Goal: Information Seeking & Learning: Learn about a topic

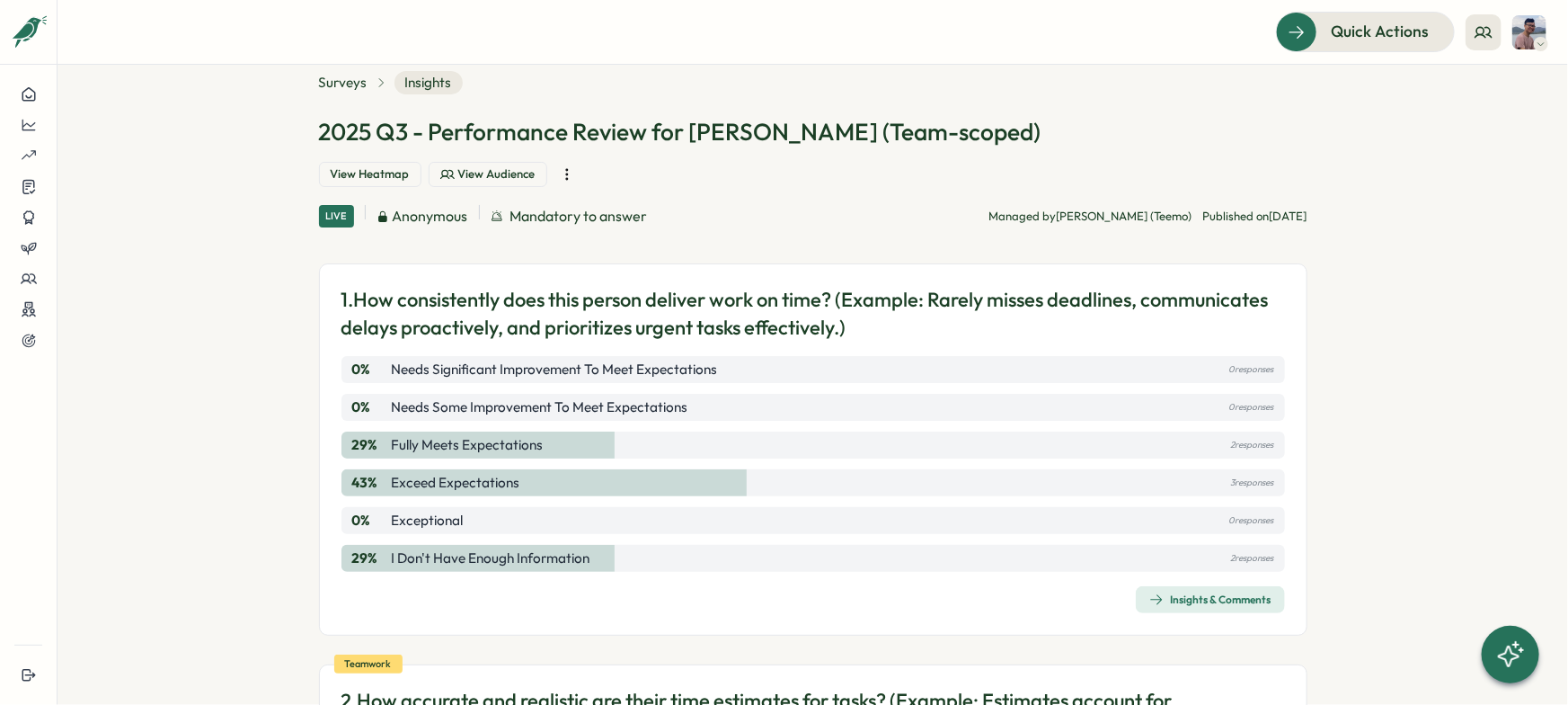
click at [535, 167] on span "View Audience" at bounding box center [496, 175] width 77 height 16
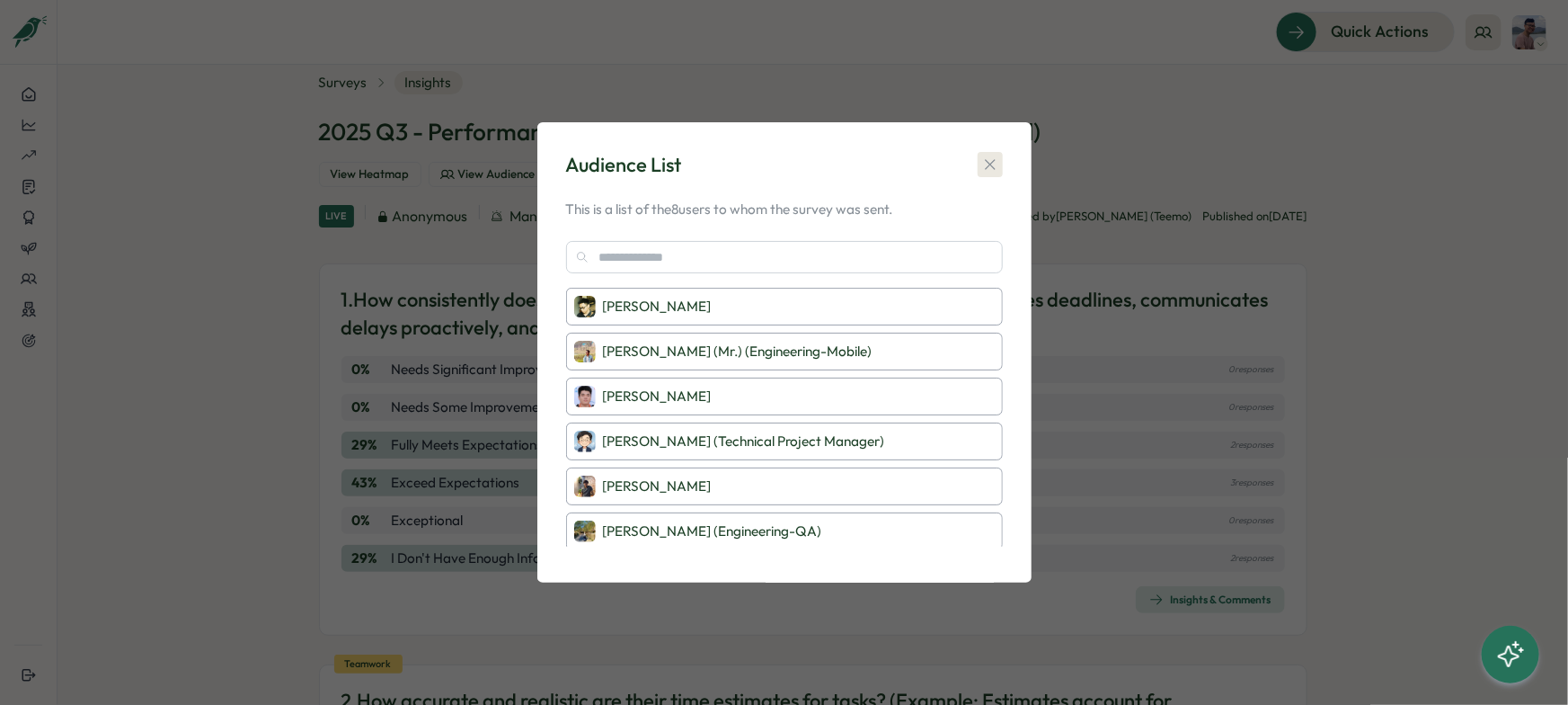
click at [992, 173] on button "button" at bounding box center [990, 165] width 25 height 25
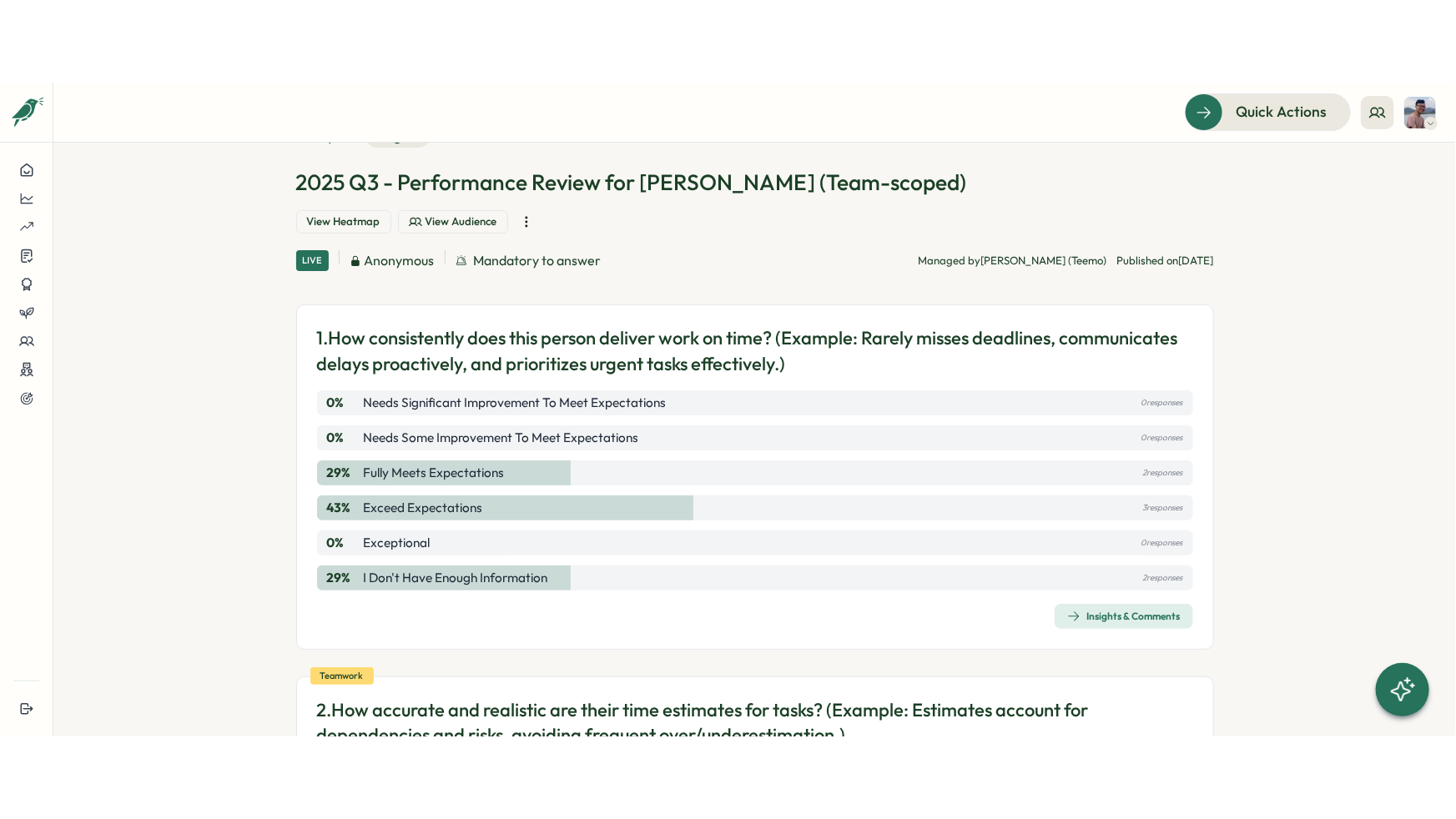
scroll to position [58, 0]
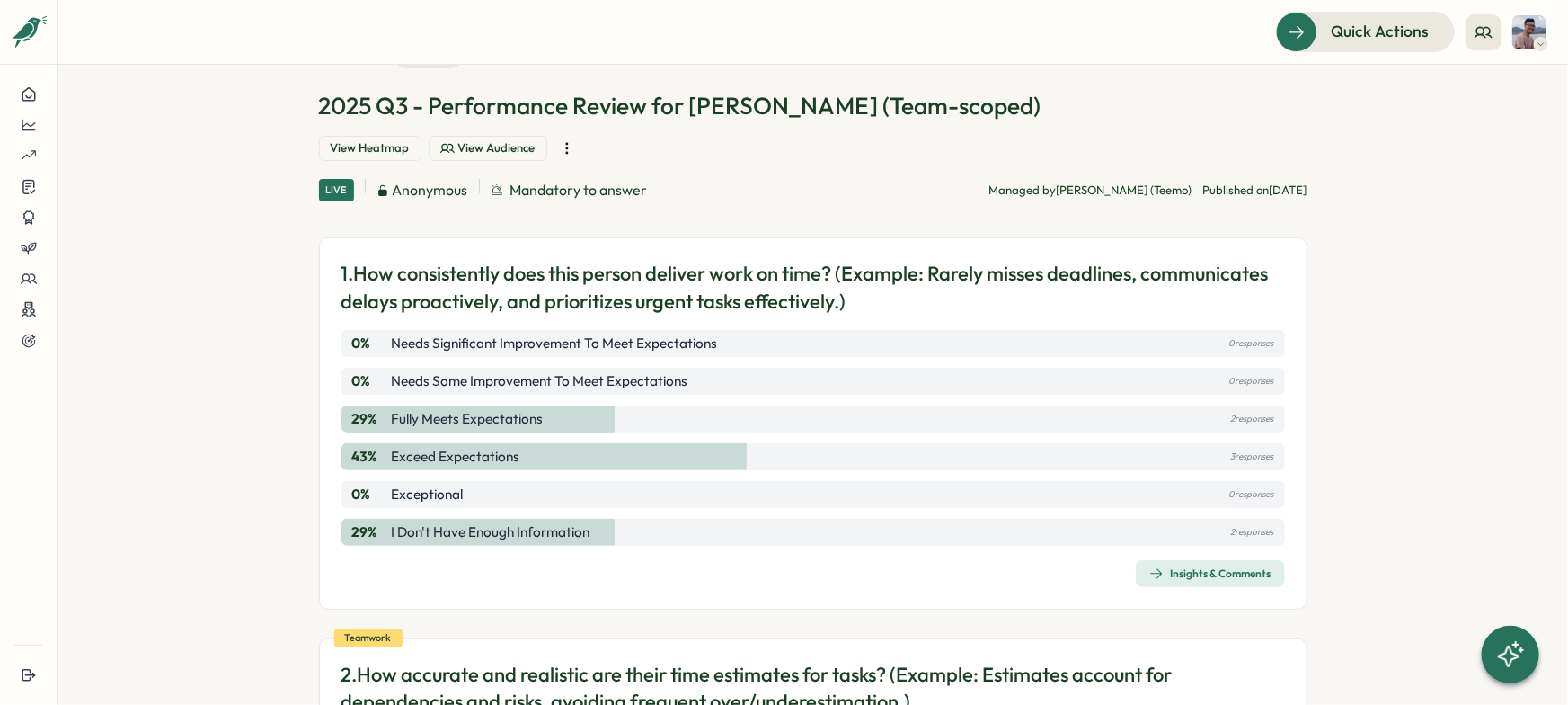
click at [1197, 566] on div "Insights & Comments" at bounding box center [1210, 574] width 122 height 14
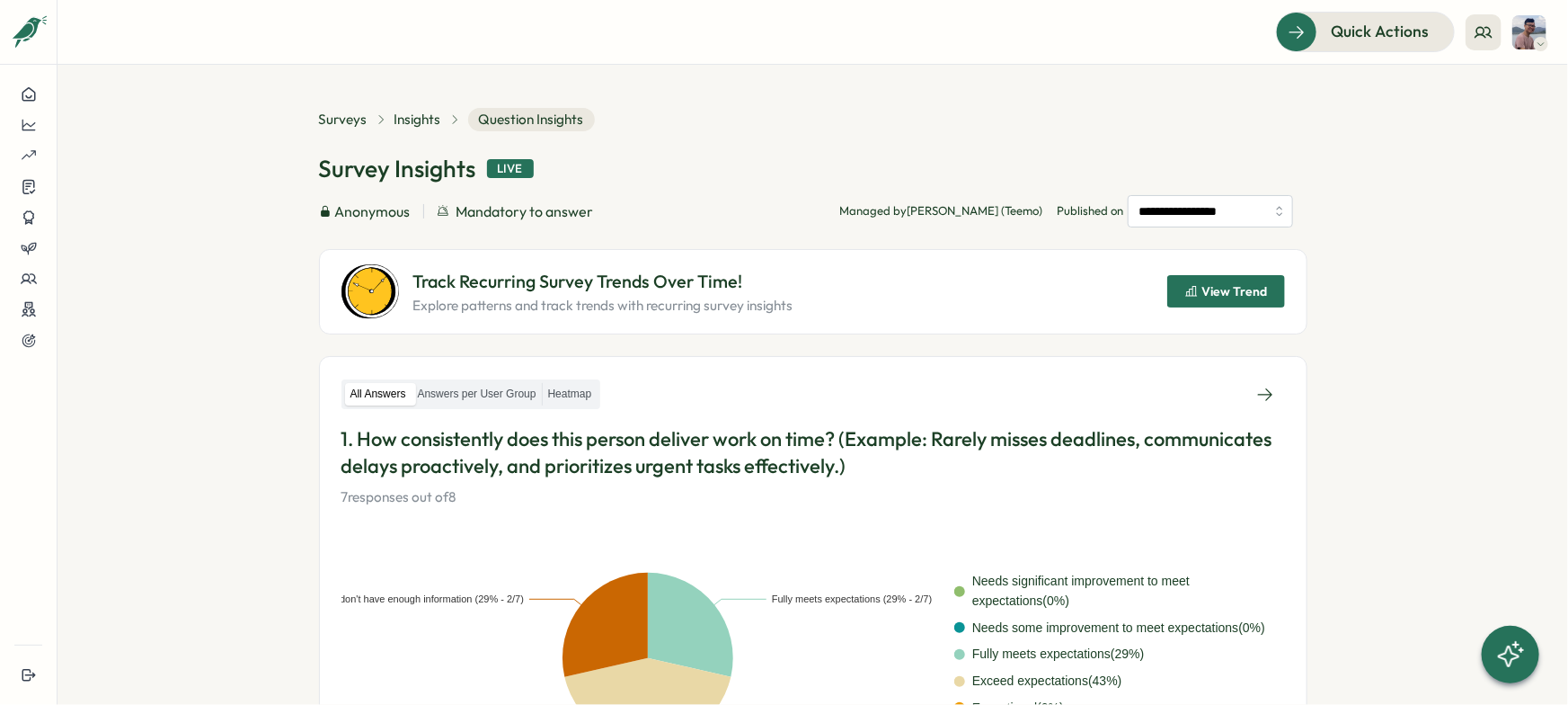
click at [126, 172] on section "**********" at bounding box center [813, 384] width 1511 height 640
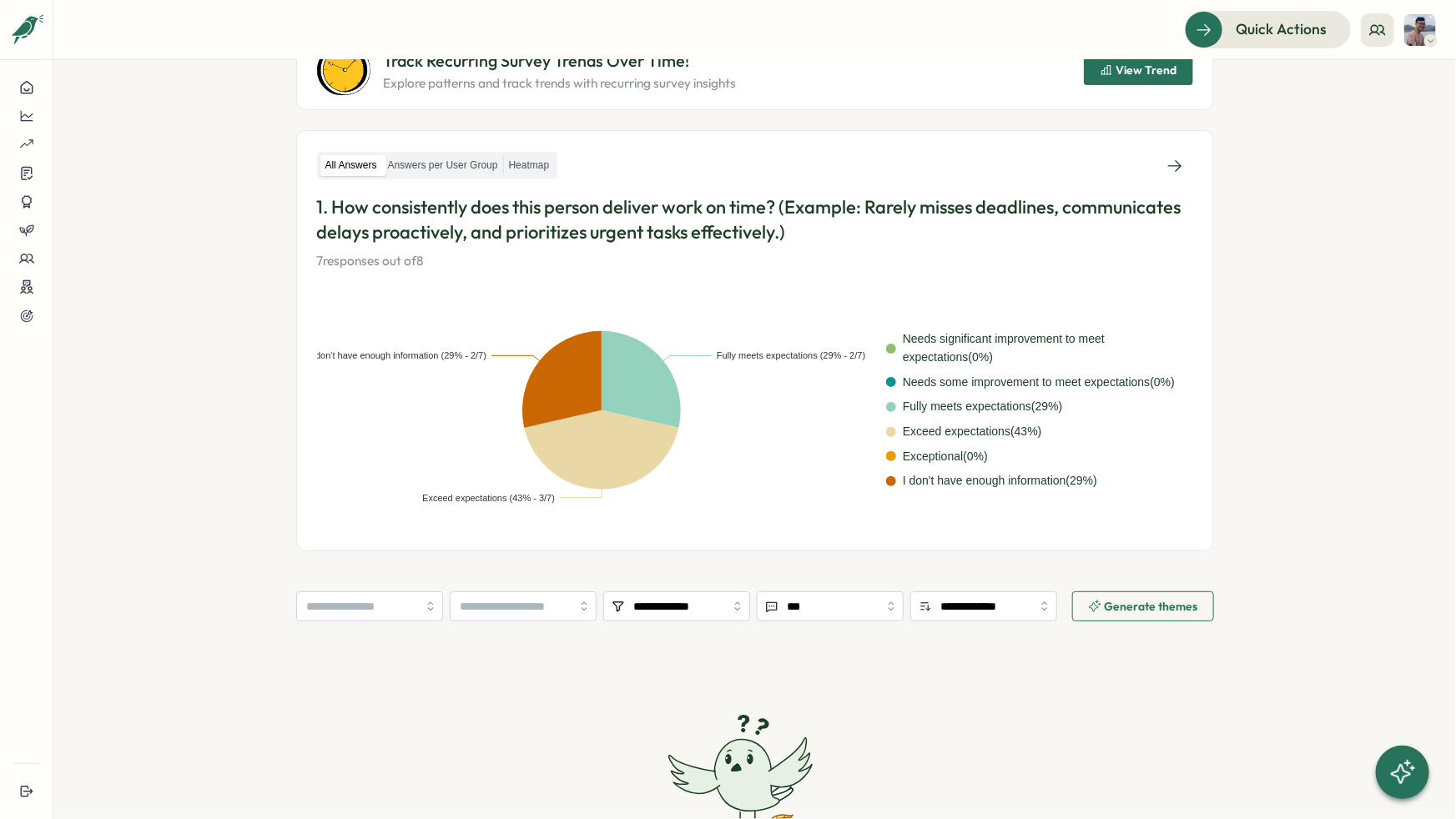
scroll to position [172, 0]
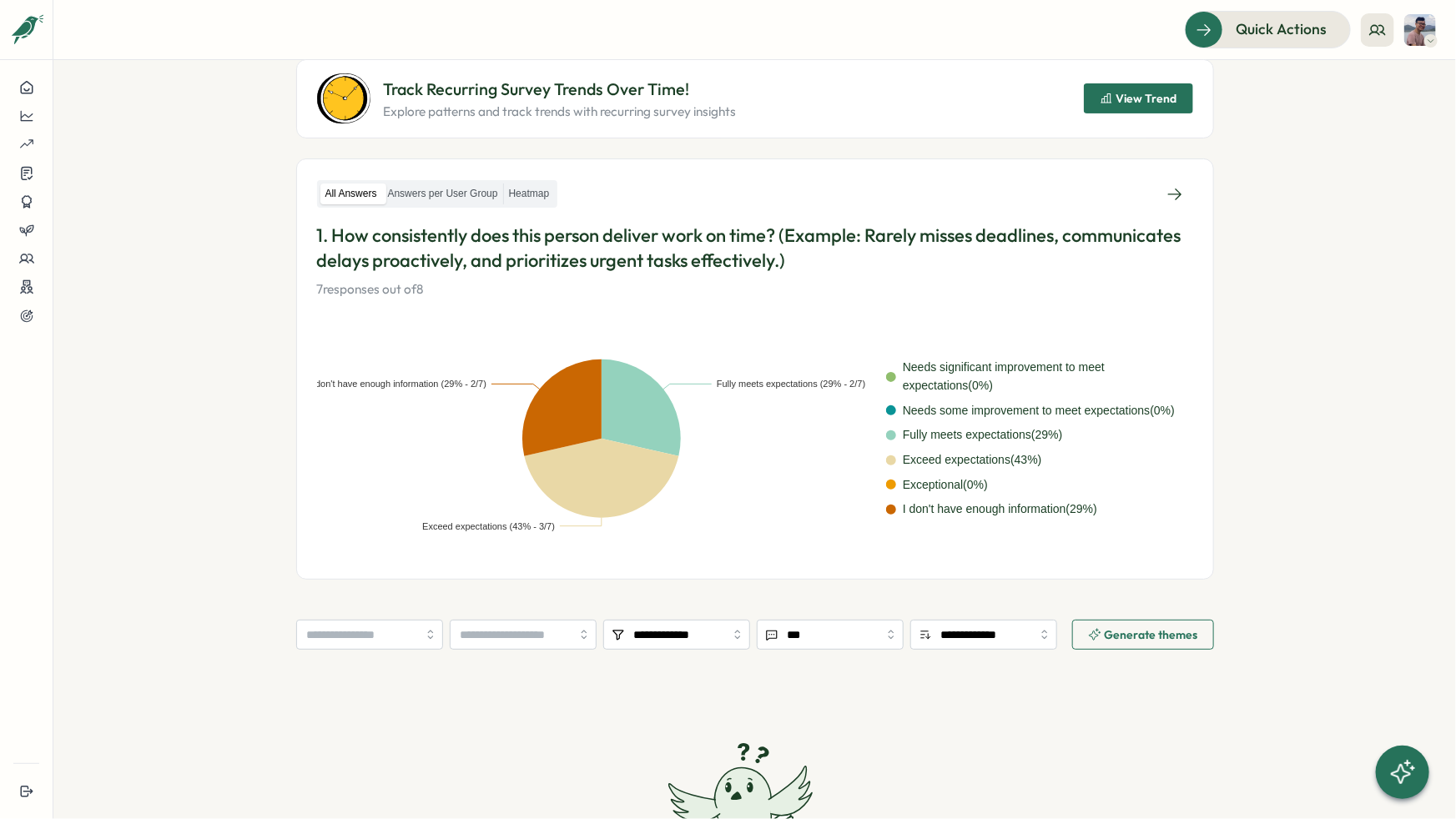
click at [1310, 394] on section "**********" at bounding box center [754, 439] width 1403 height 759
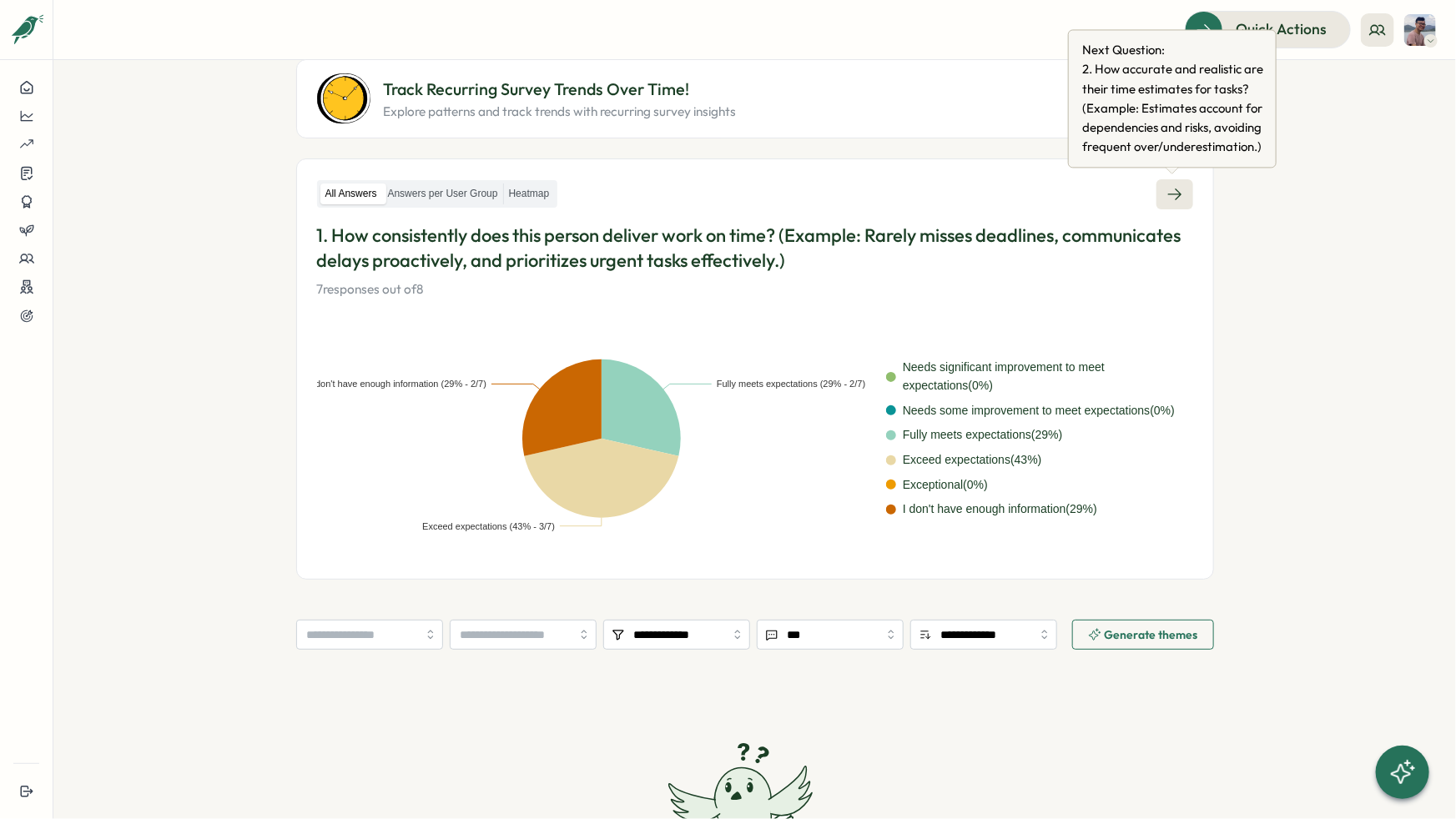
click at [1183, 203] on link at bounding box center [1175, 194] width 37 height 30
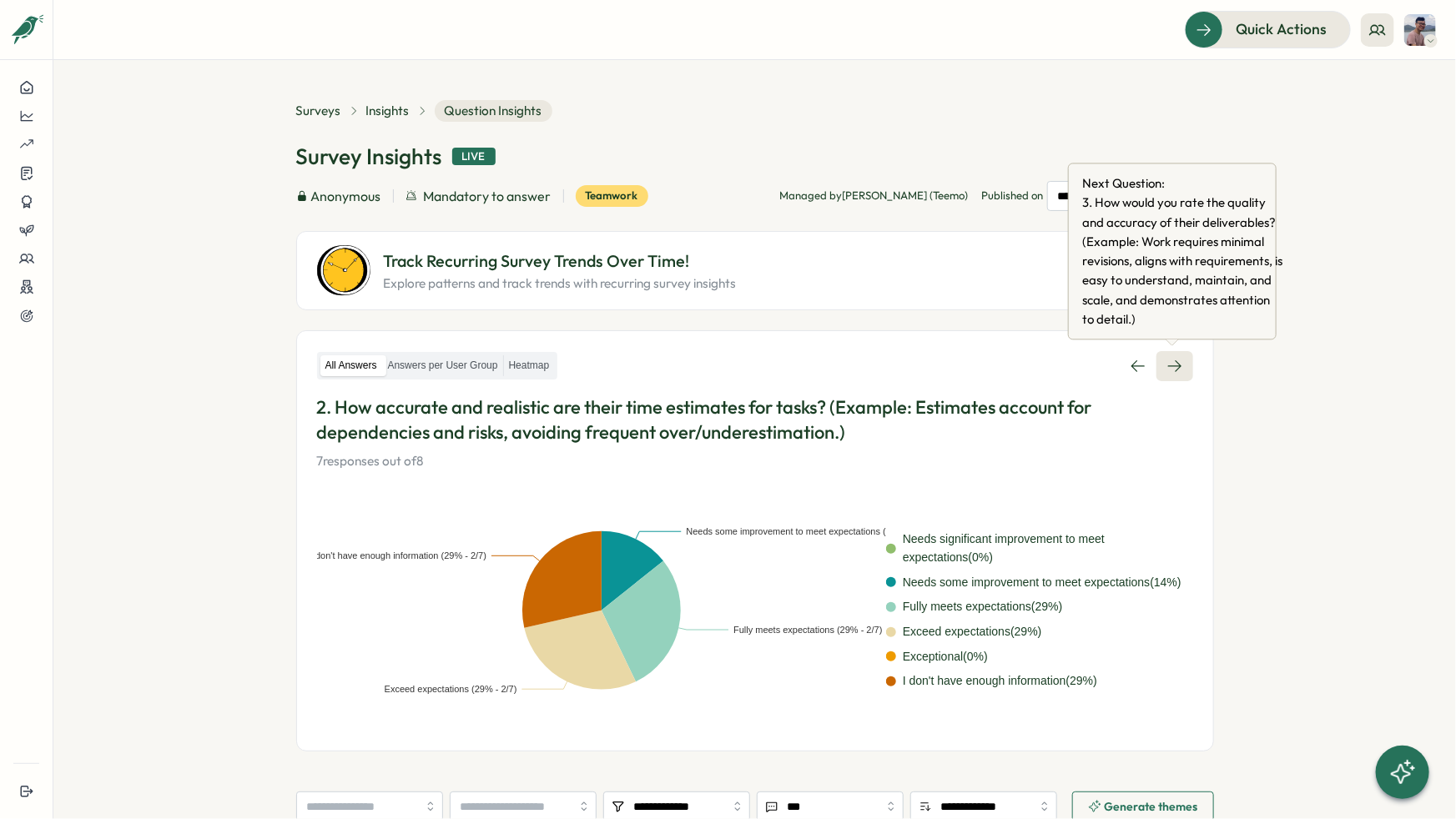
click at [1184, 370] on link at bounding box center [1175, 367] width 37 height 30
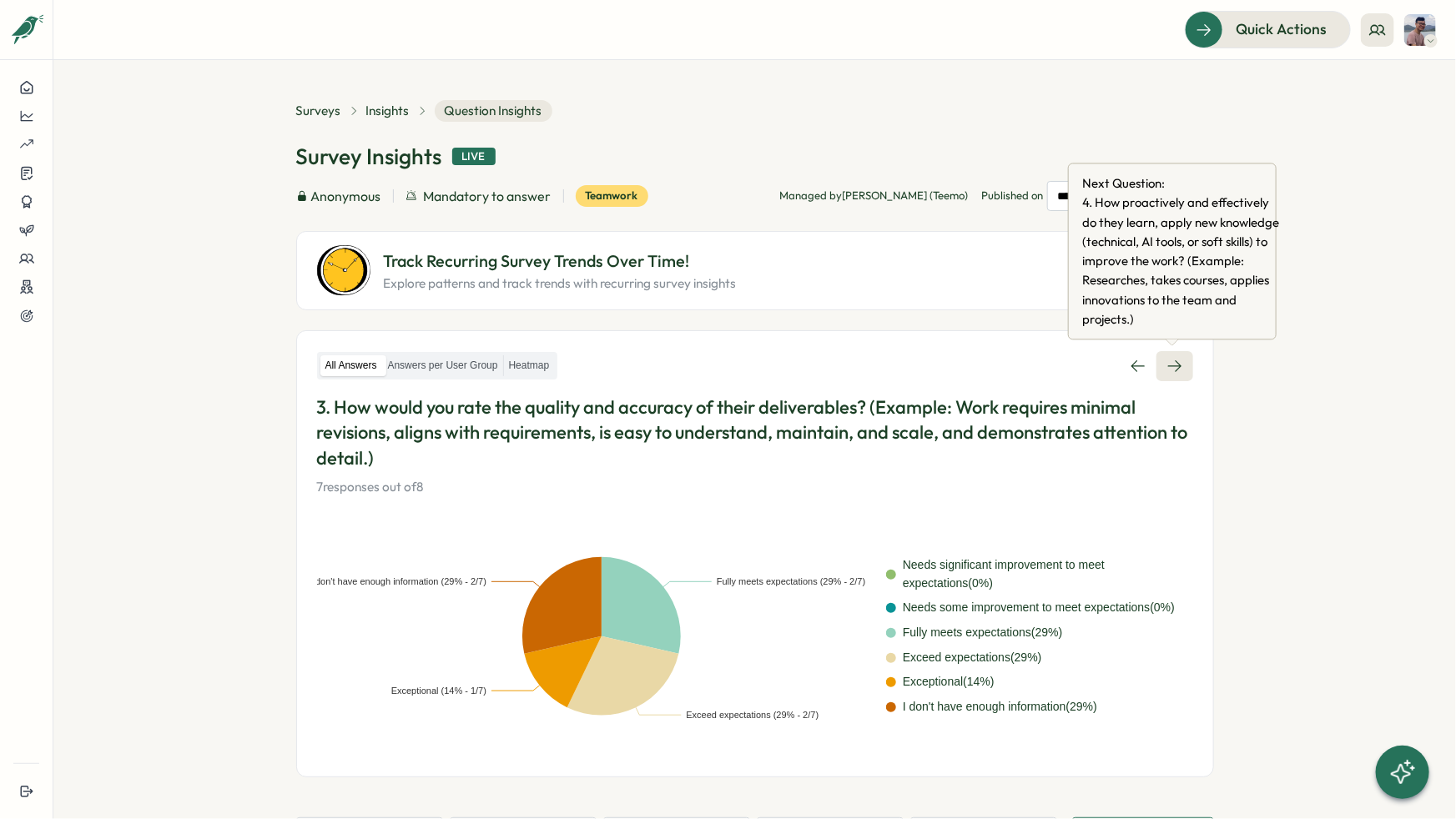
click at [1168, 371] on icon at bounding box center [1175, 367] width 17 height 17
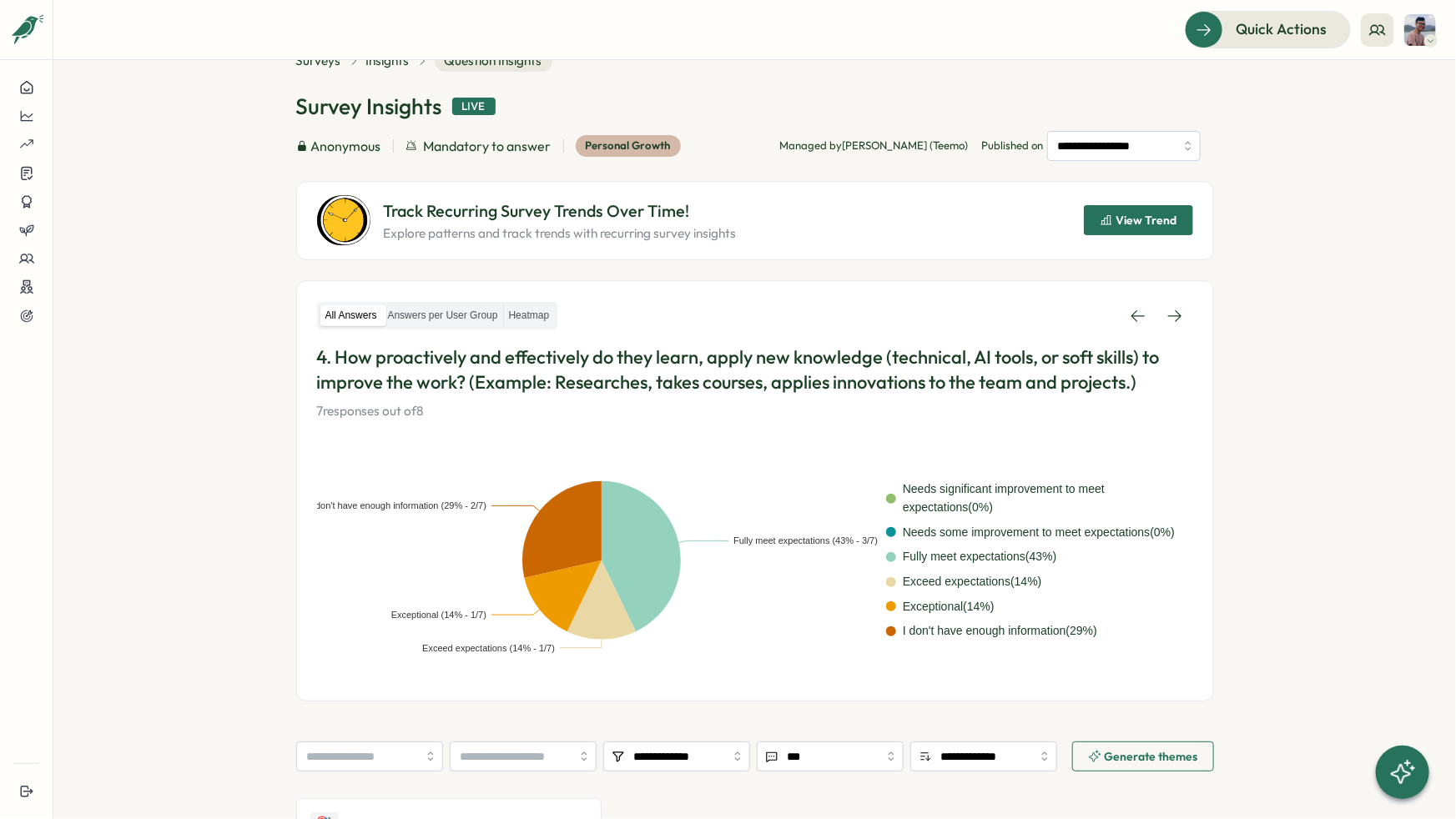
scroll to position [46, 0]
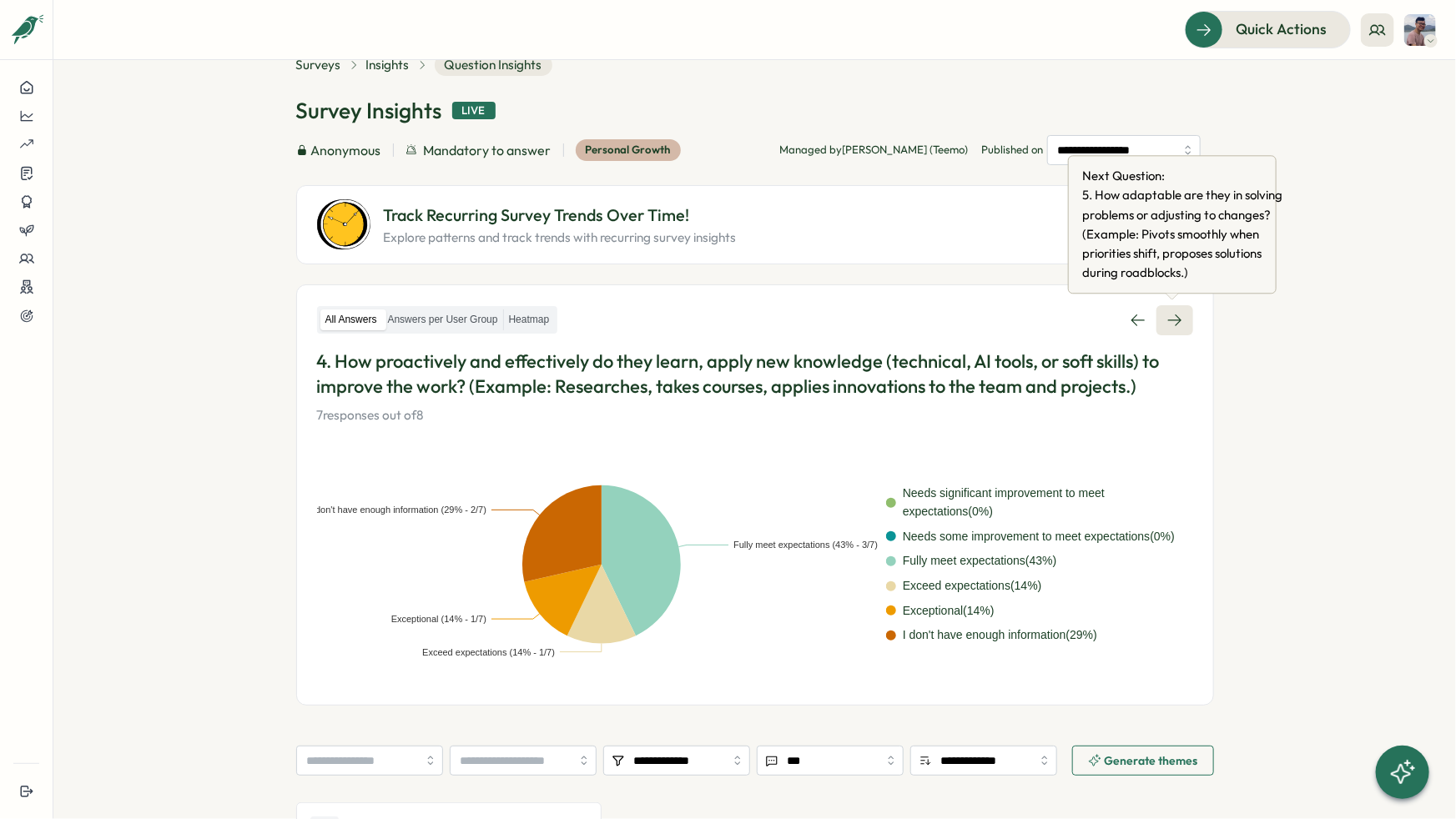
click at [1183, 319] on link at bounding box center [1175, 320] width 37 height 30
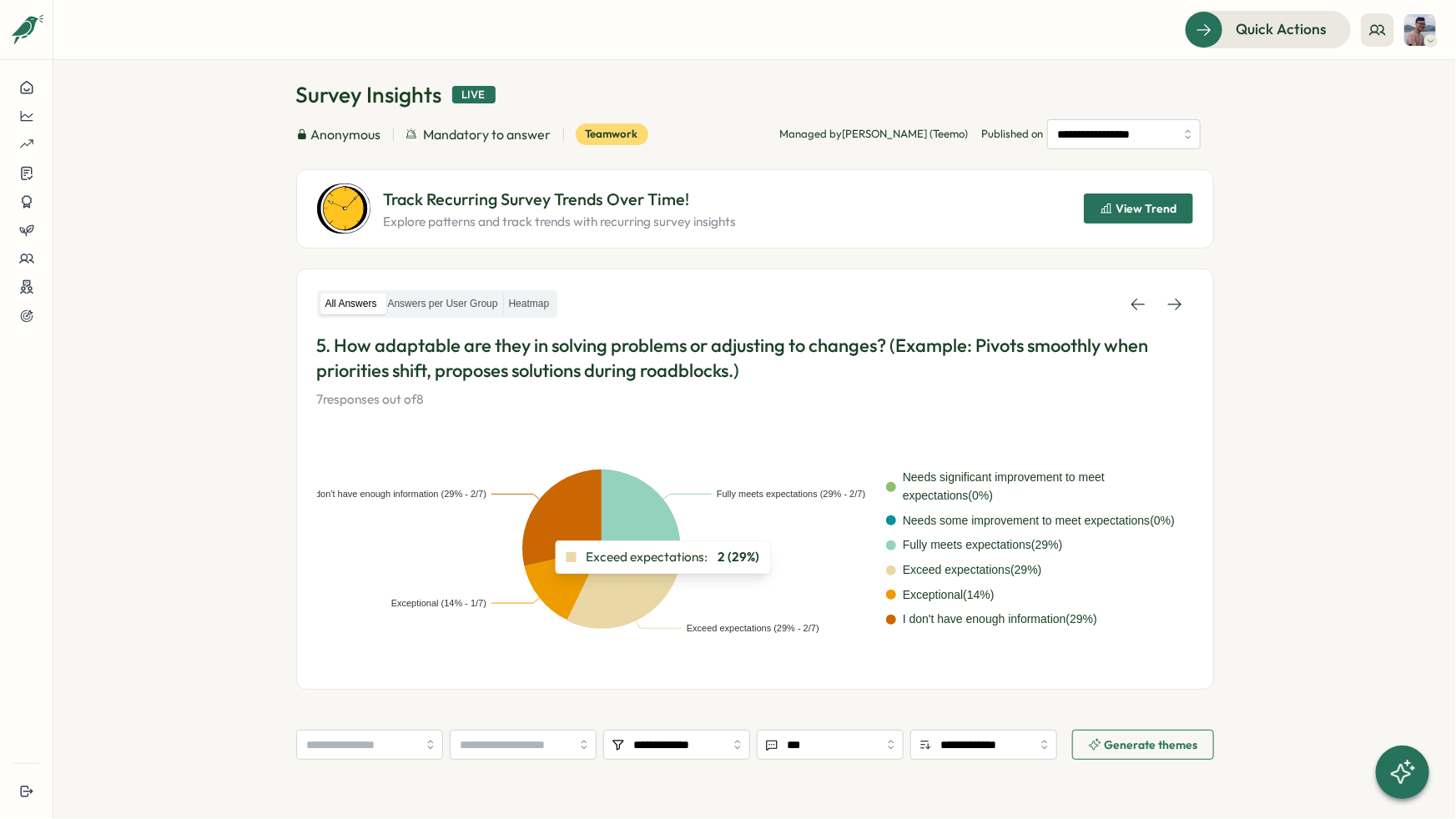
scroll to position [55, 0]
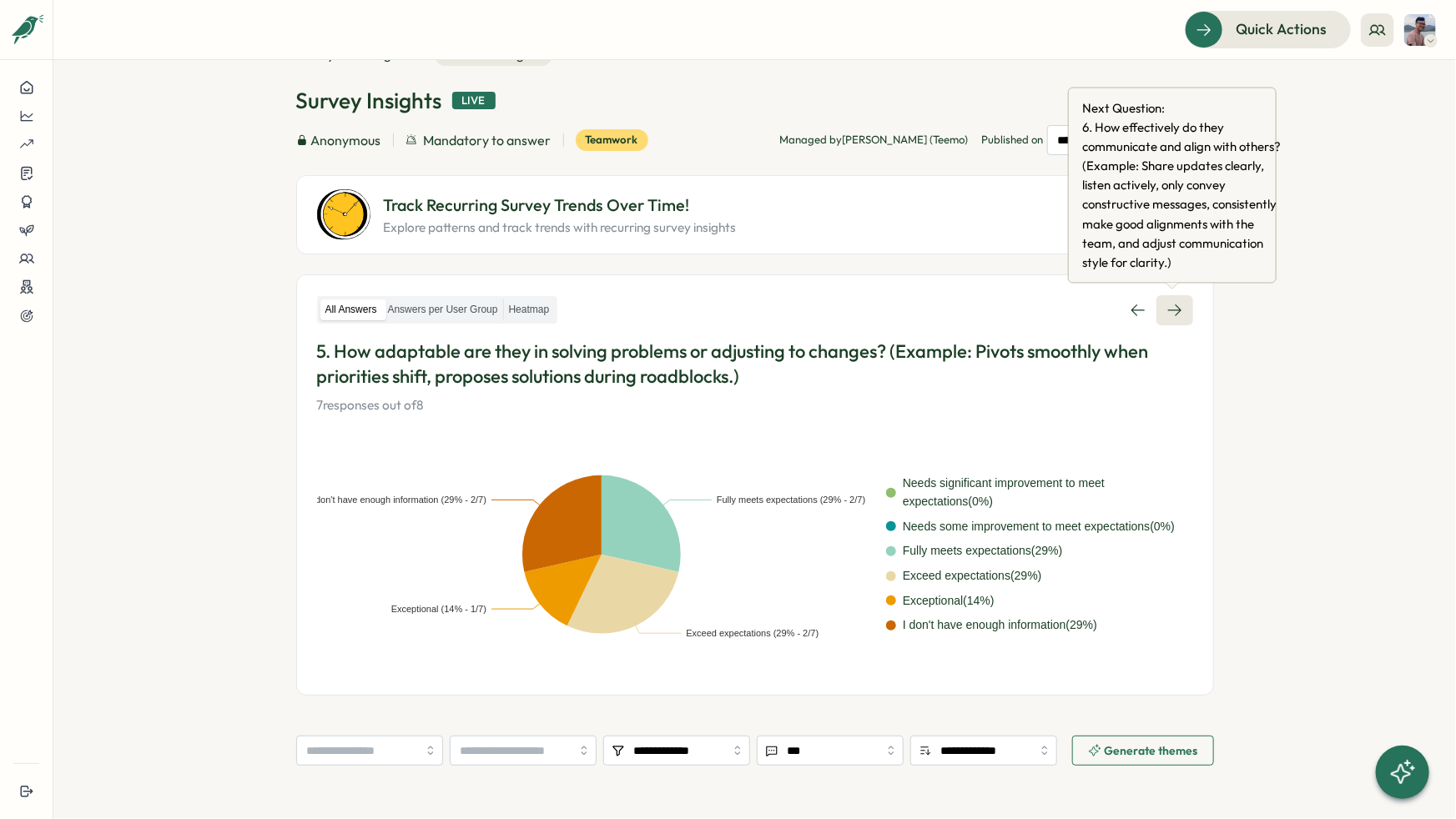
click at [1170, 308] on icon at bounding box center [1175, 310] width 17 height 17
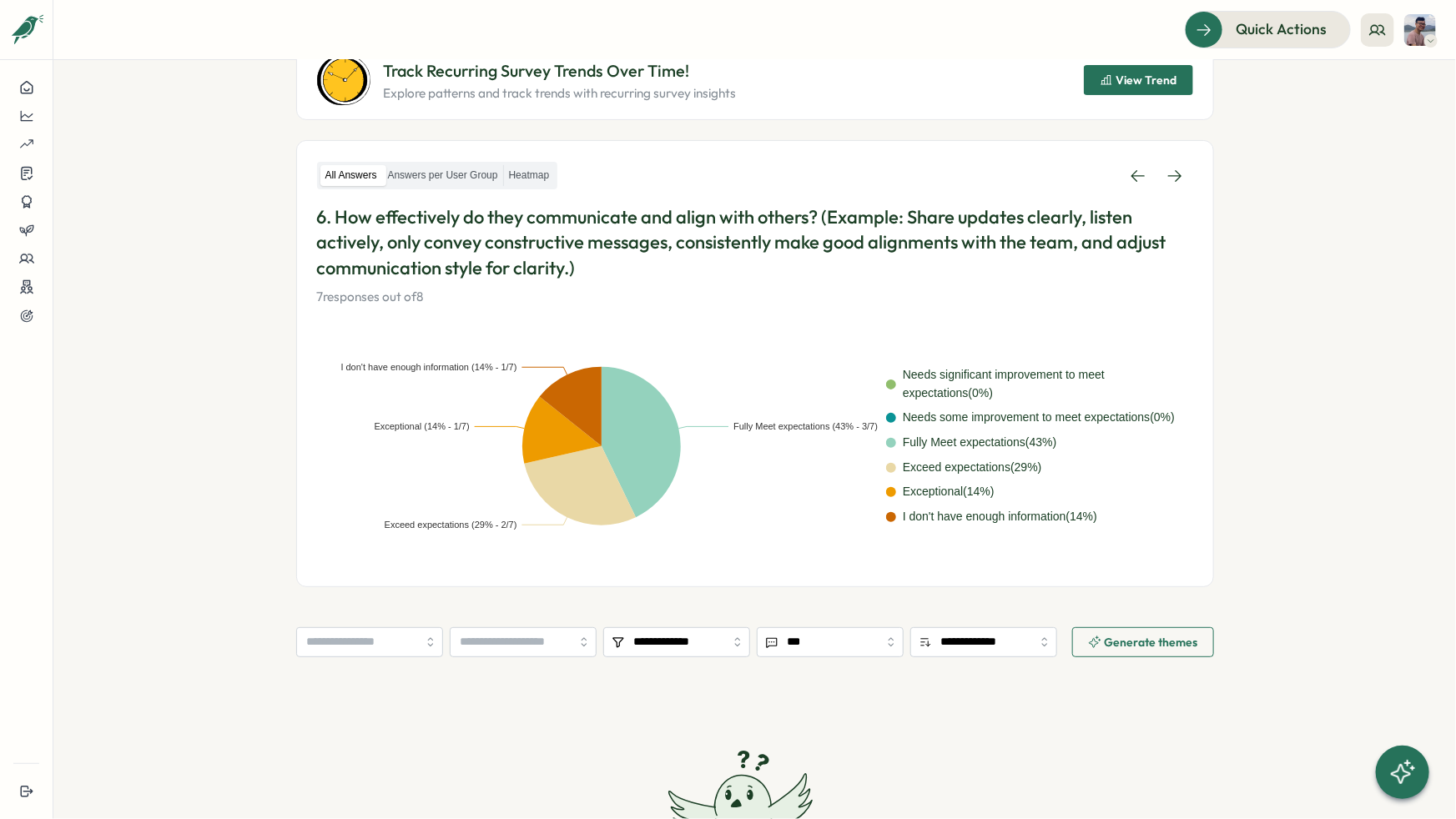
scroll to position [166, 0]
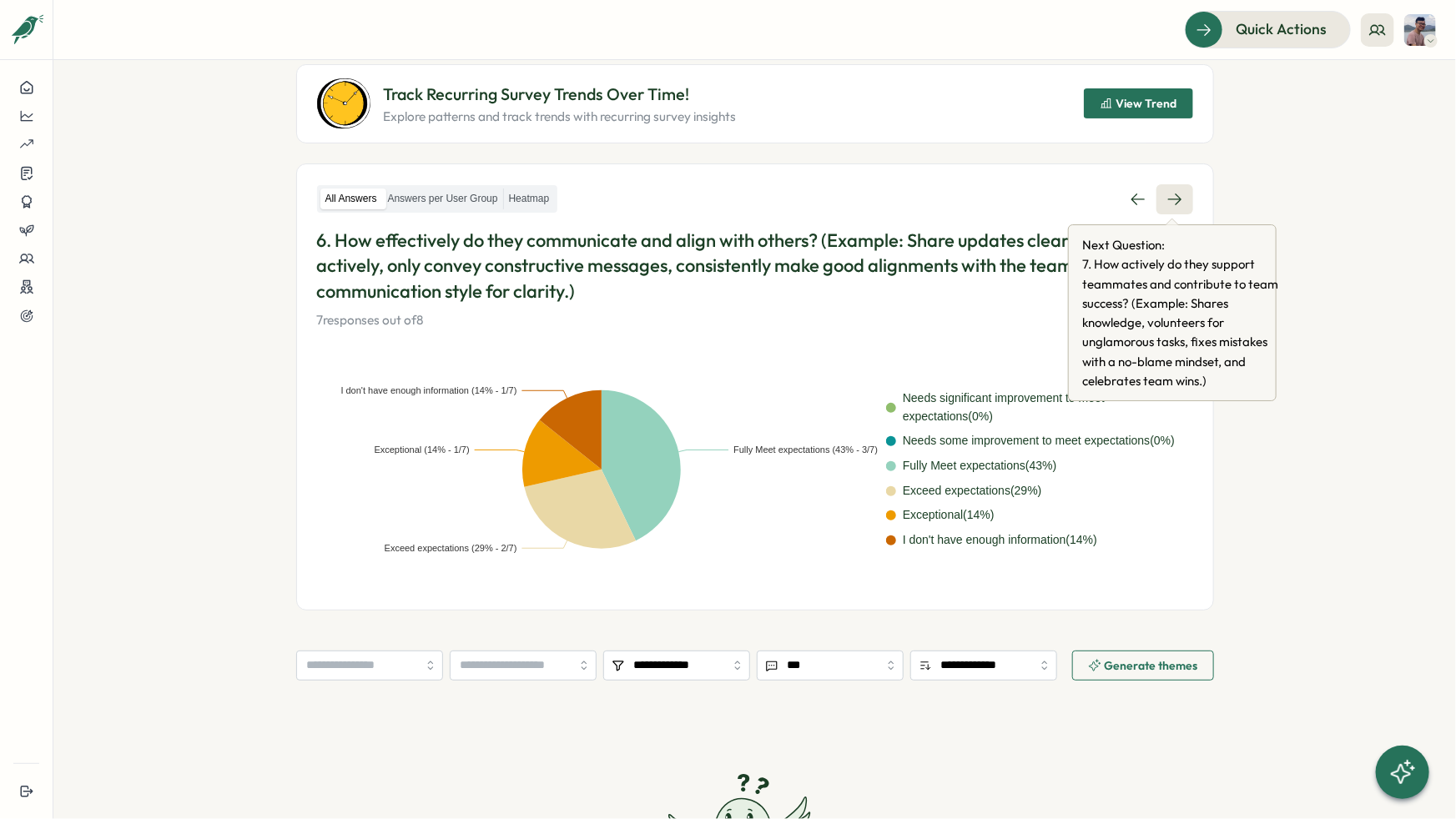
click at [1178, 184] on link at bounding box center [1175, 199] width 37 height 30
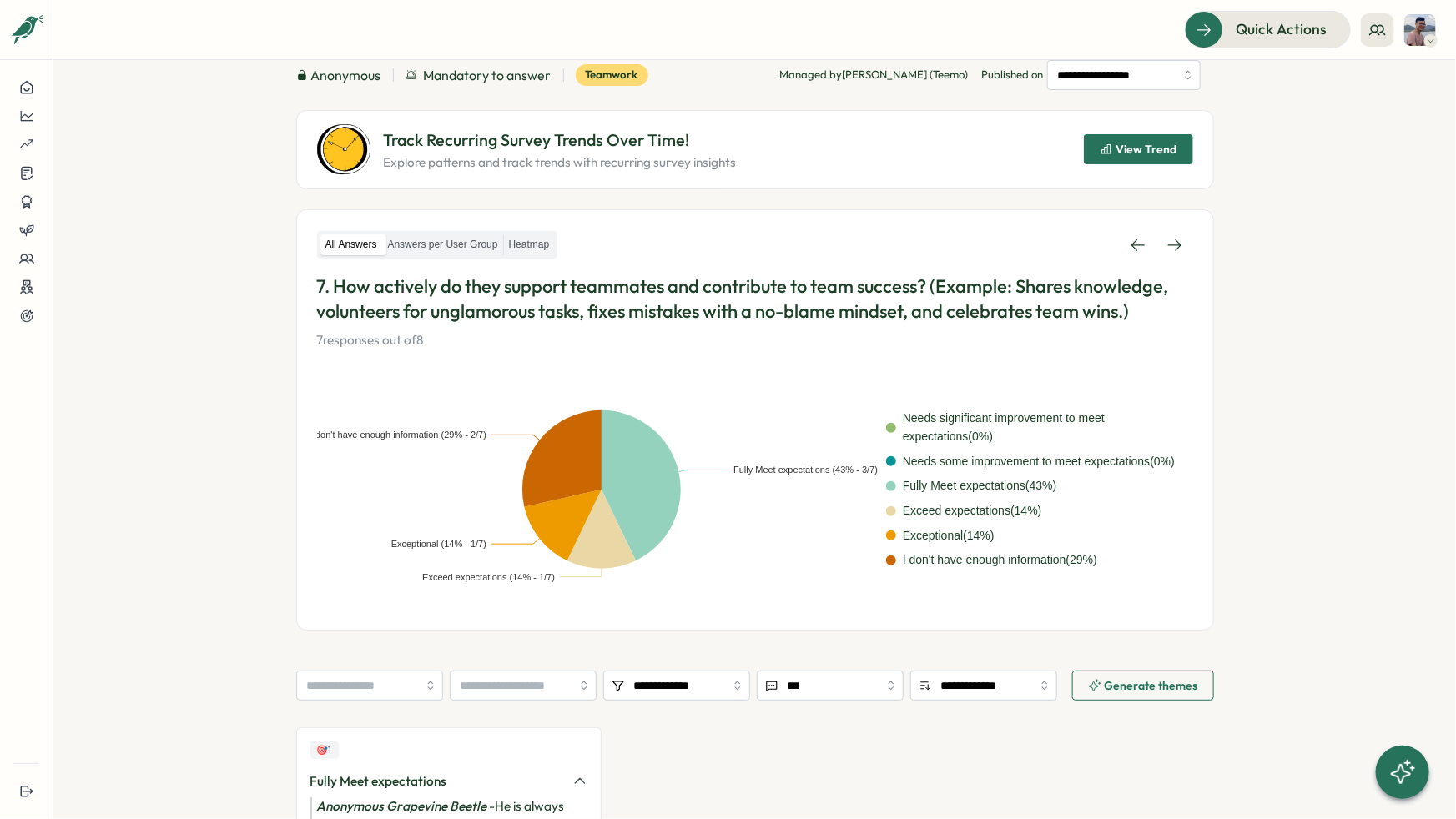
scroll to position [117, 0]
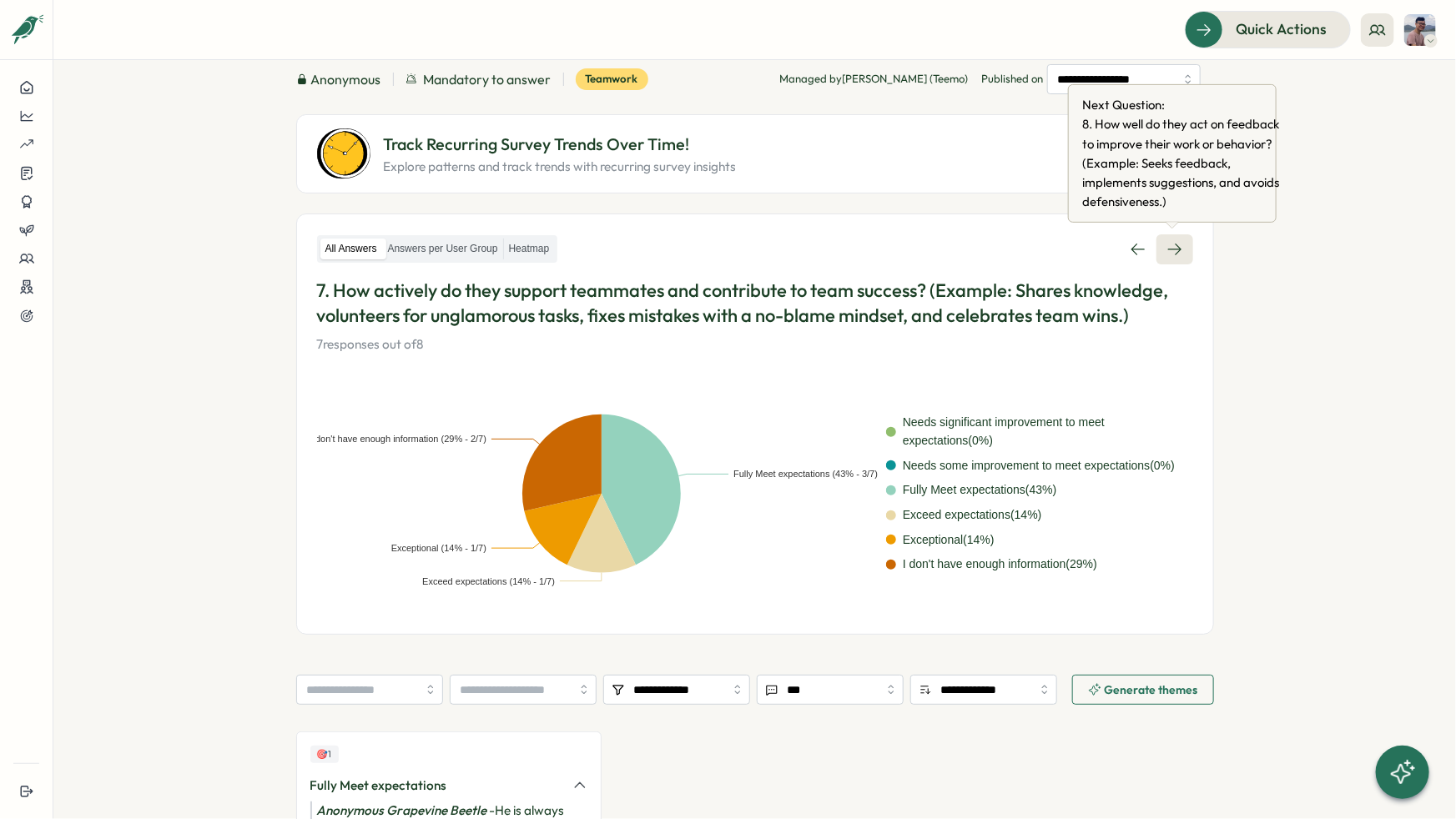
click at [1169, 241] on icon at bounding box center [1175, 250] width 17 height 17
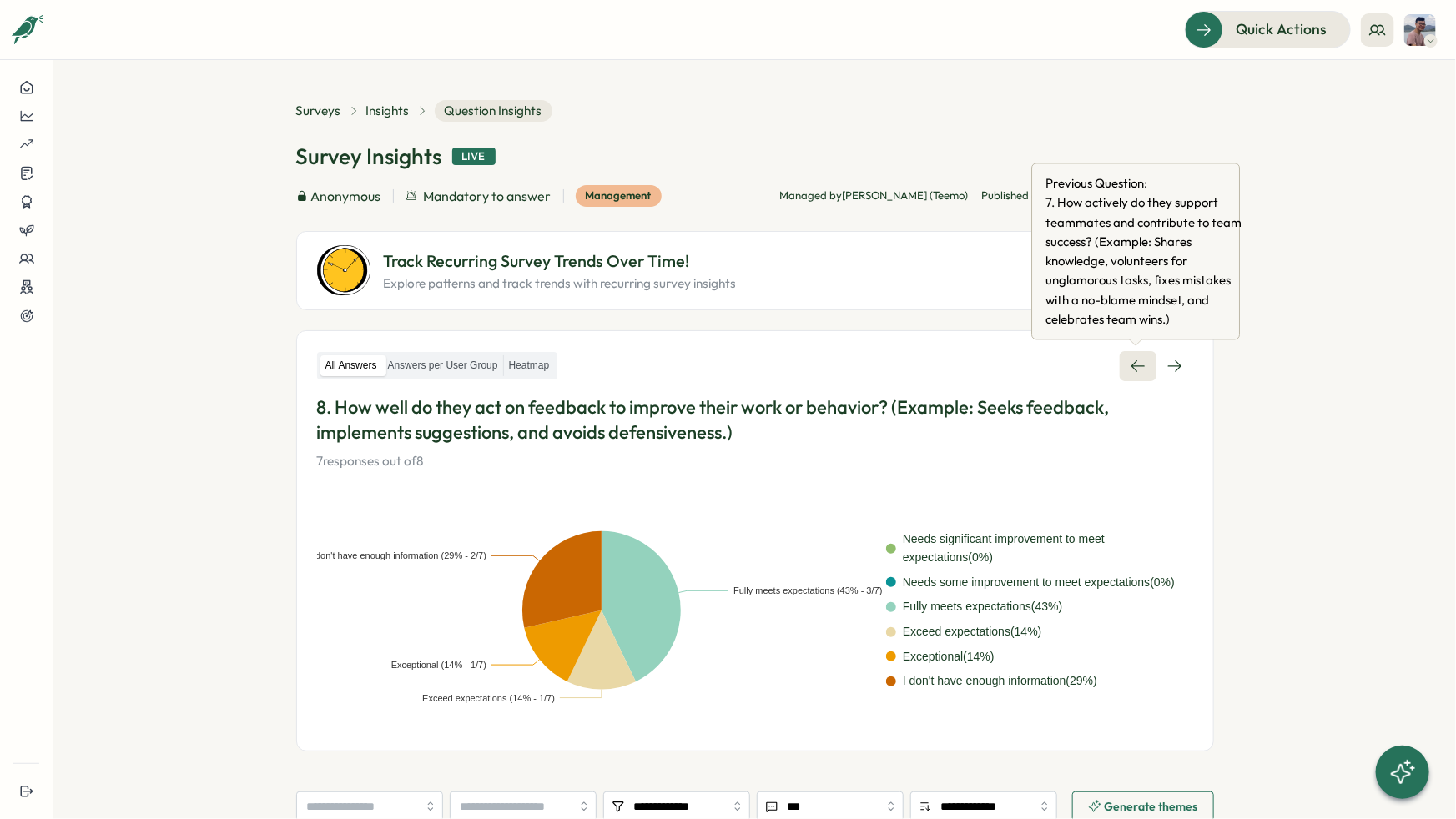
click at [1132, 251] on span "7 . How actively do they support teammates and contribute to team success? (Exa…" at bounding box center [1146, 262] width 200 height 136
click at [1133, 377] on link at bounding box center [1138, 367] width 37 height 30
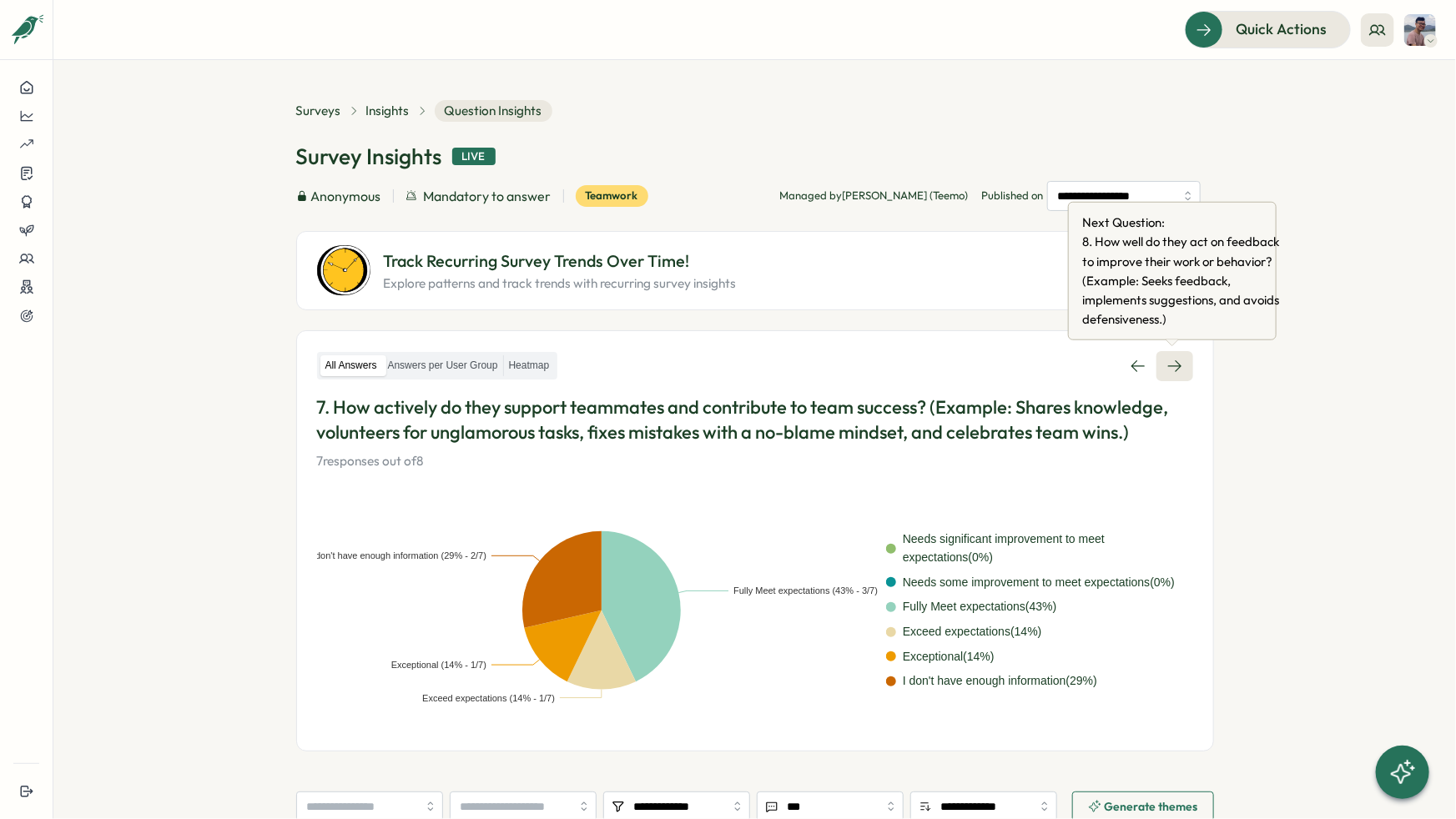
click at [1161, 374] on link at bounding box center [1175, 367] width 37 height 30
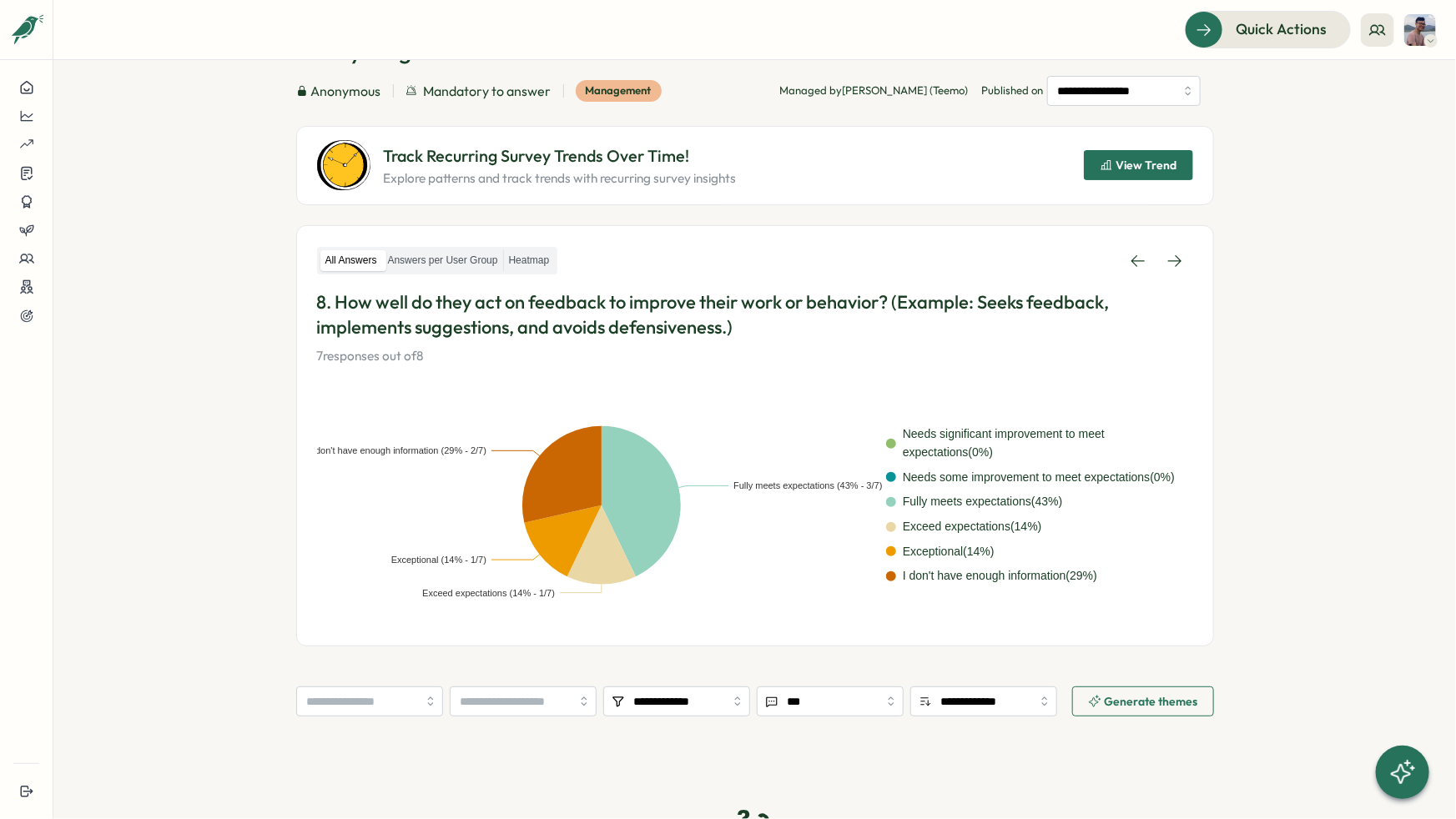
scroll to position [97, 0]
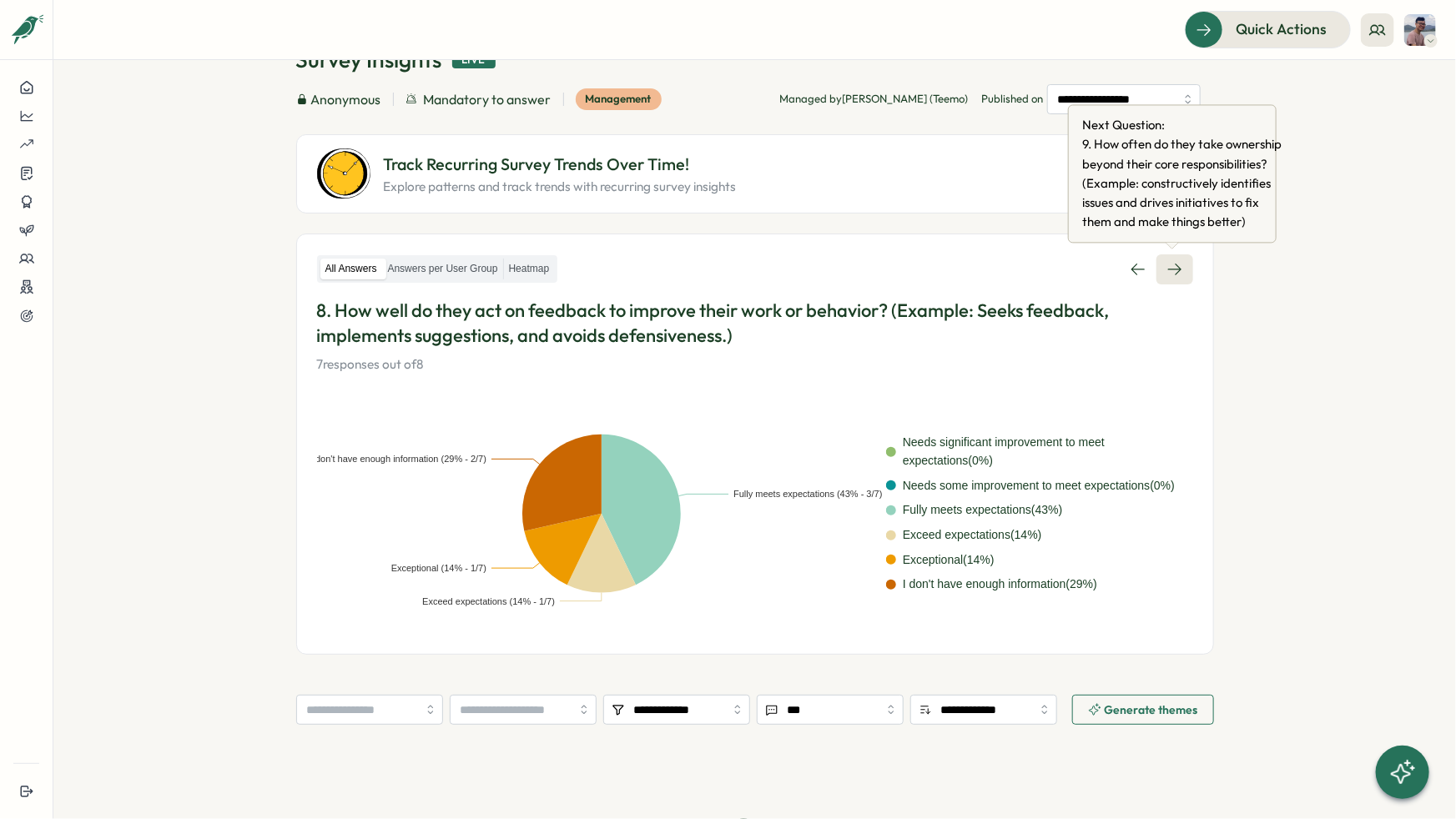
click at [1173, 279] on link at bounding box center [1175, 270] width 37 height 30
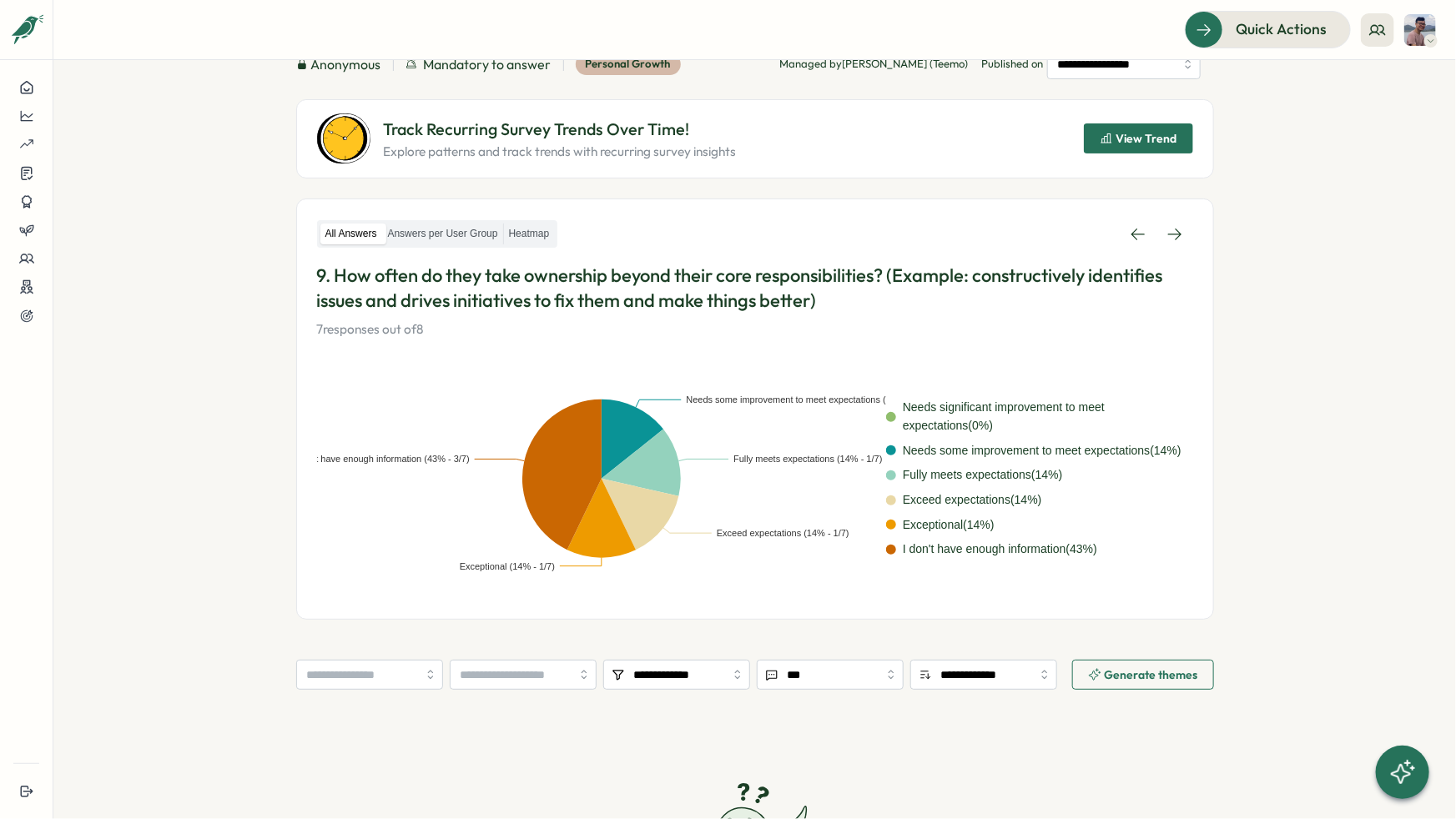
scroll to position [113, 0]
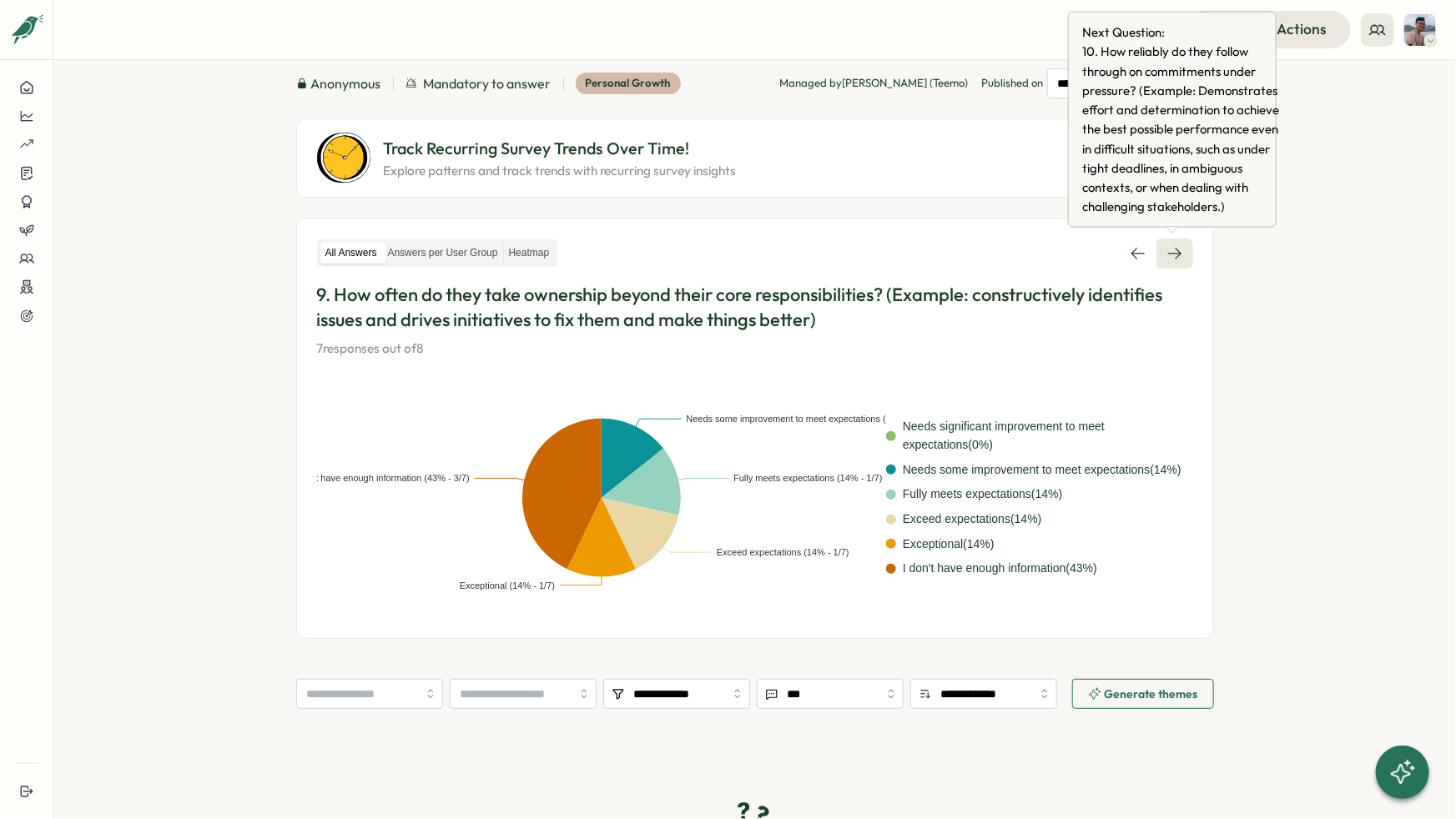
click at [1168, 261] on link at bounding box center [1175, 254] width 37 height 30
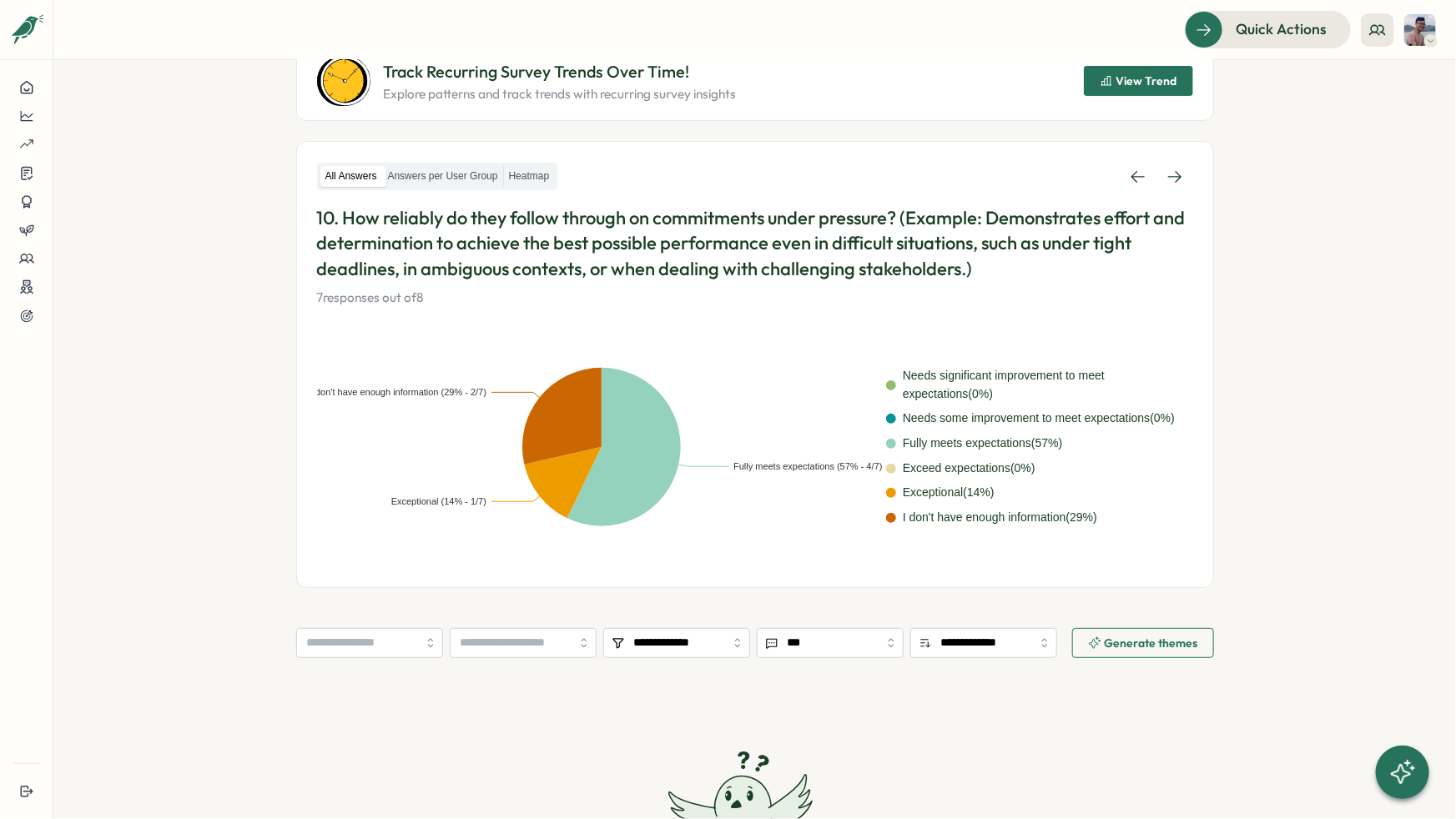
scroll to position [186, 0]
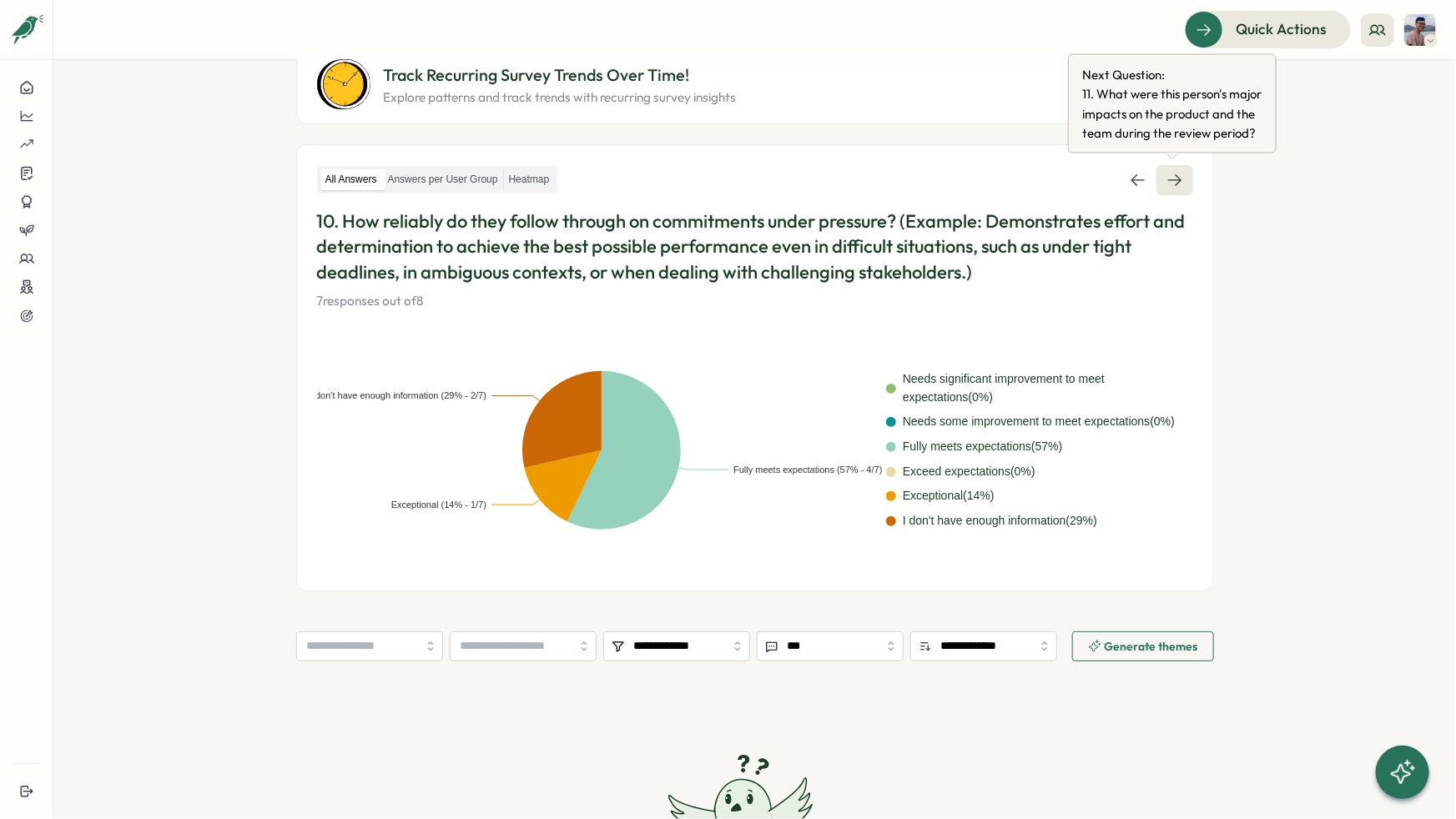
click at [1178, 174] on icon at bounding box center [1175, 180] width 17 height 17
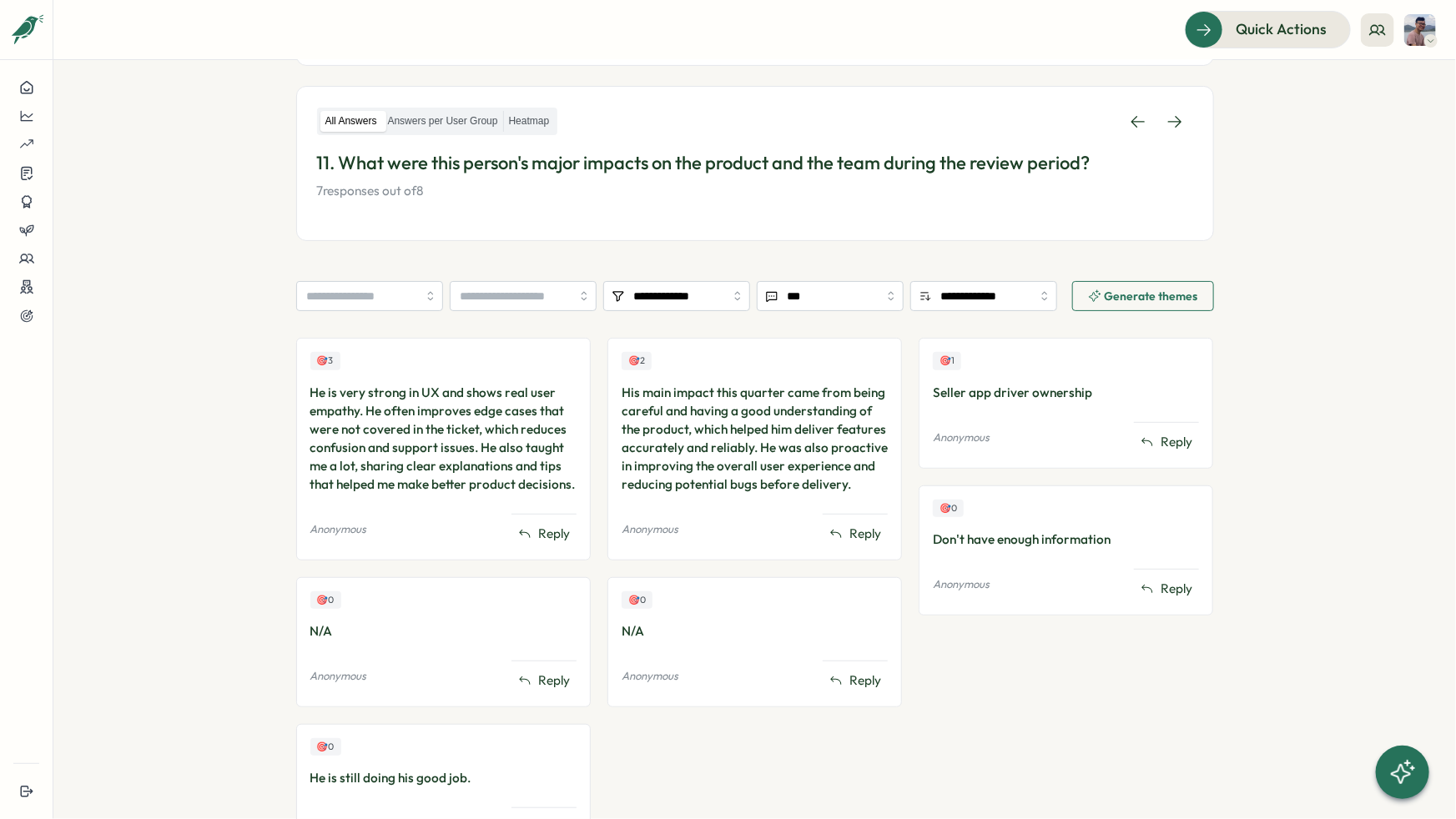
scroll to position [243, 0]
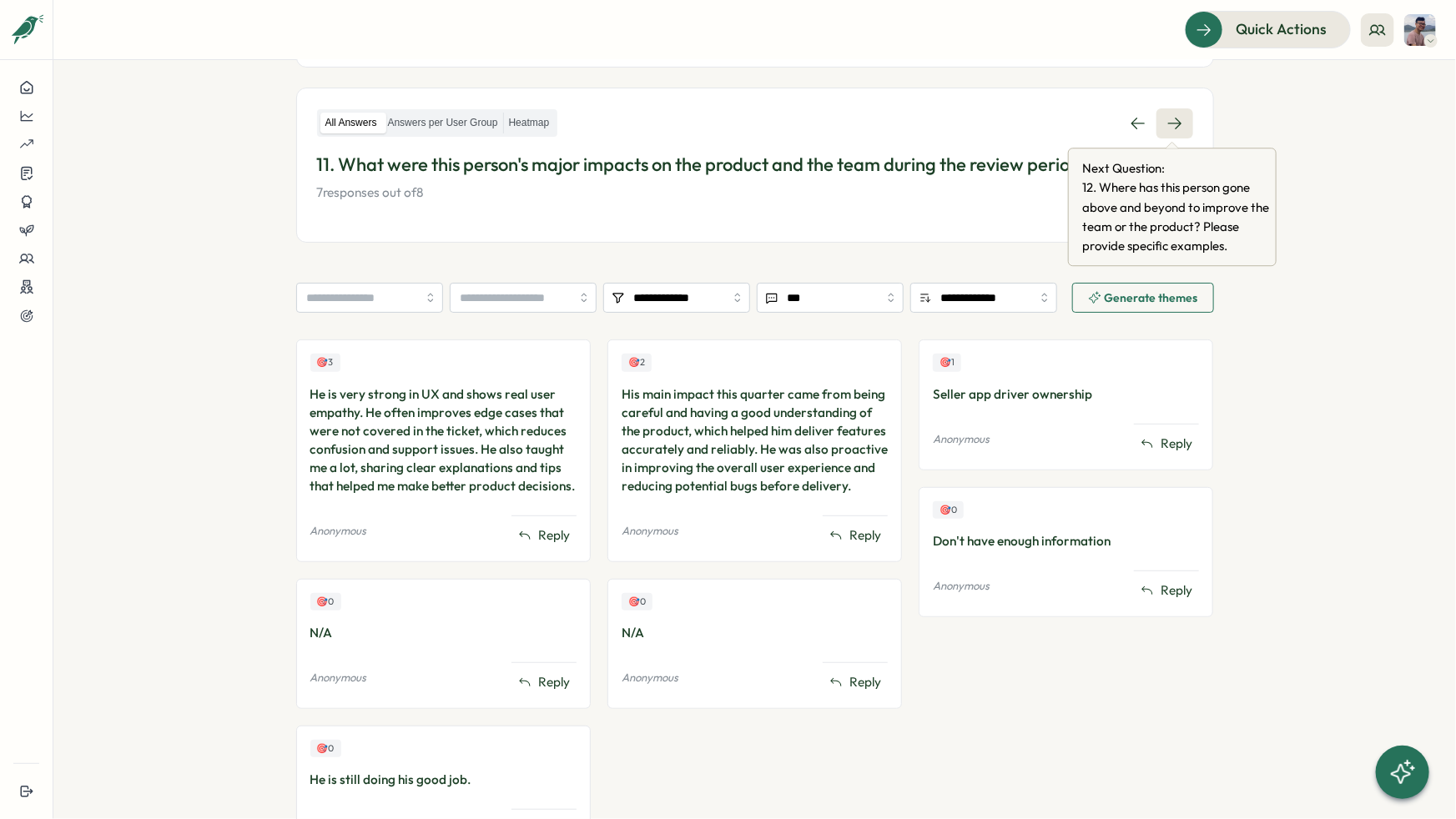
click at [1175, 130] on link at bounding box center [1175, 124] width 37 height 30
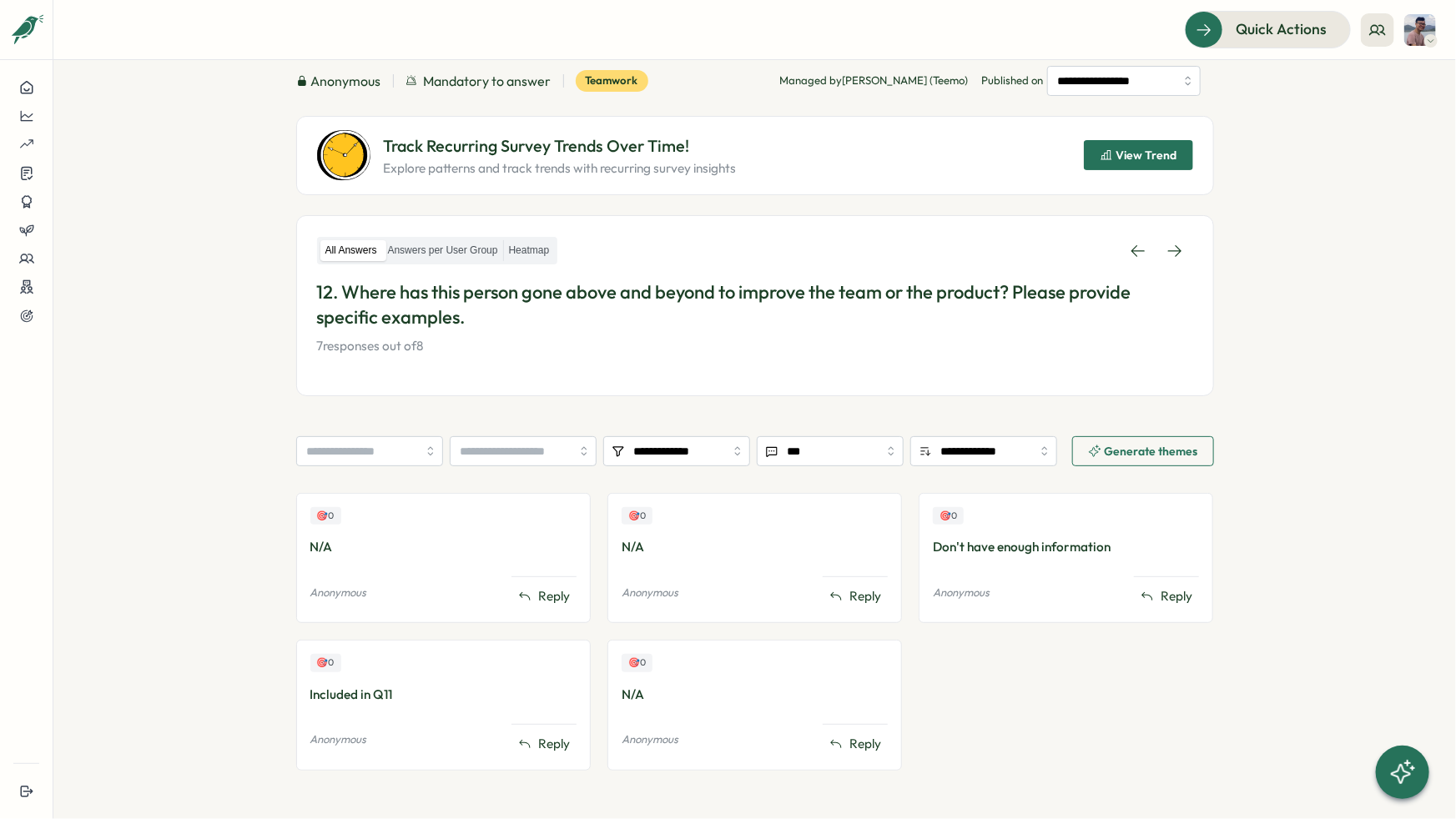
scroll to position [97, 0]
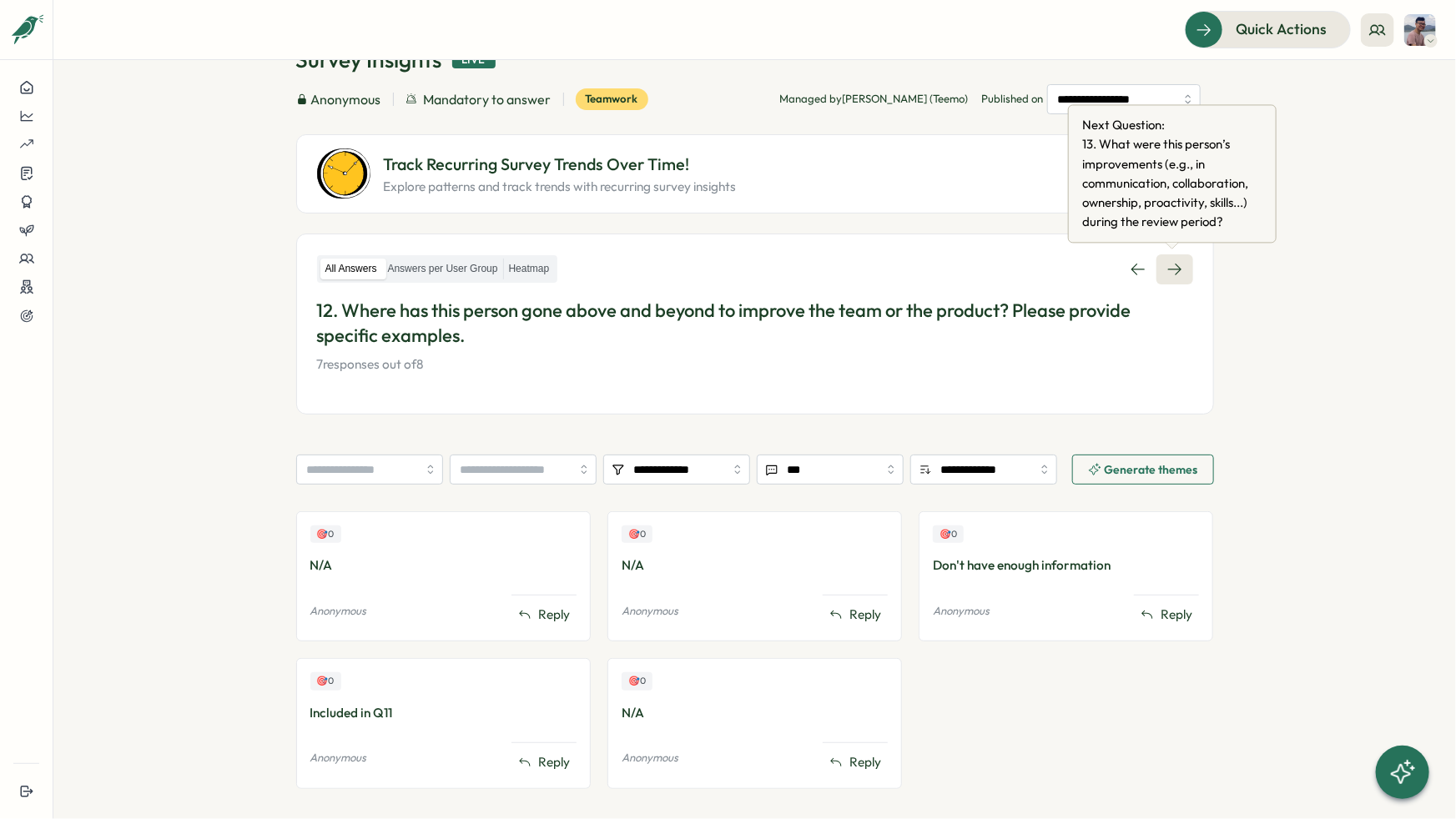
click at [1174, 263] on icon at bounding box center [1174, 269] width 13 height 12
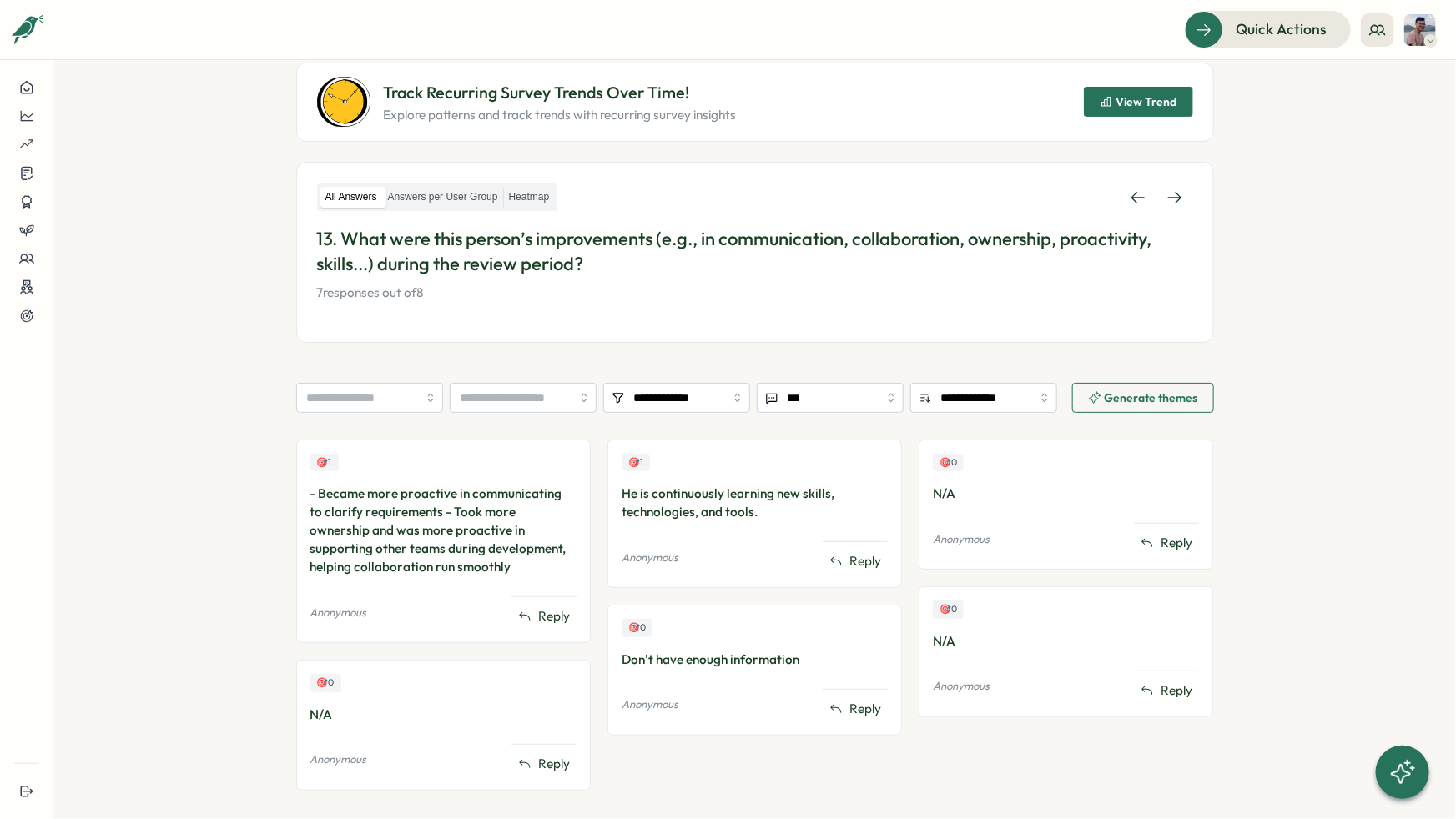
scroll to position [164, 0]
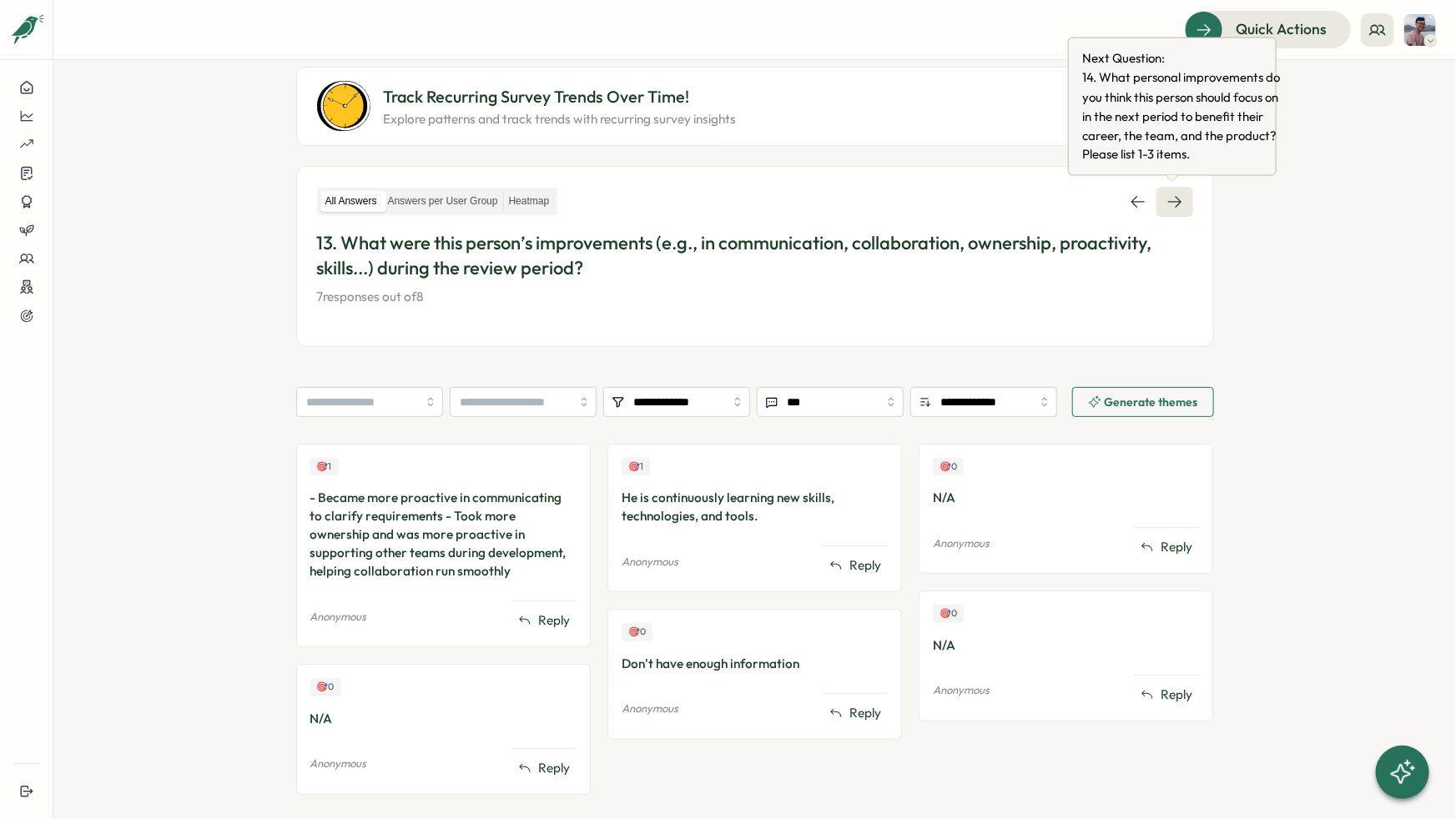
click at [1183, 202] on link at bounding box center [1175, 202] width 37 height 30
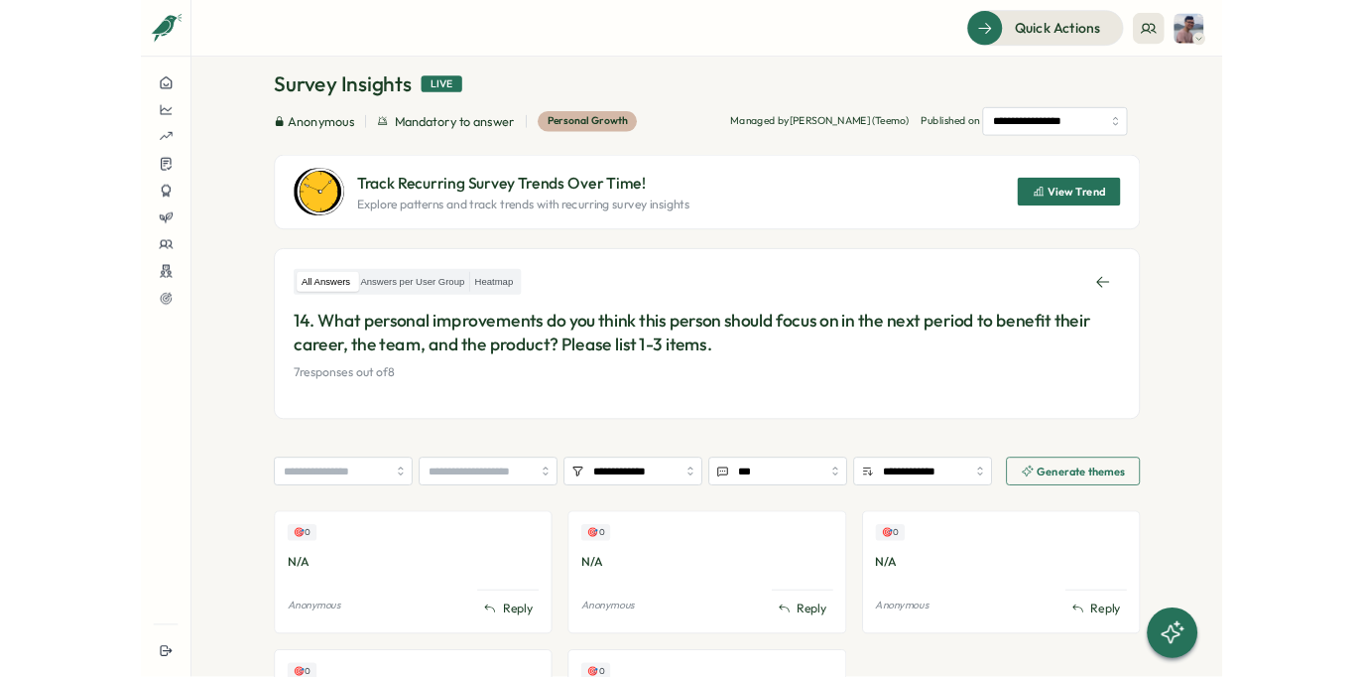
scroll to position [80, 0]
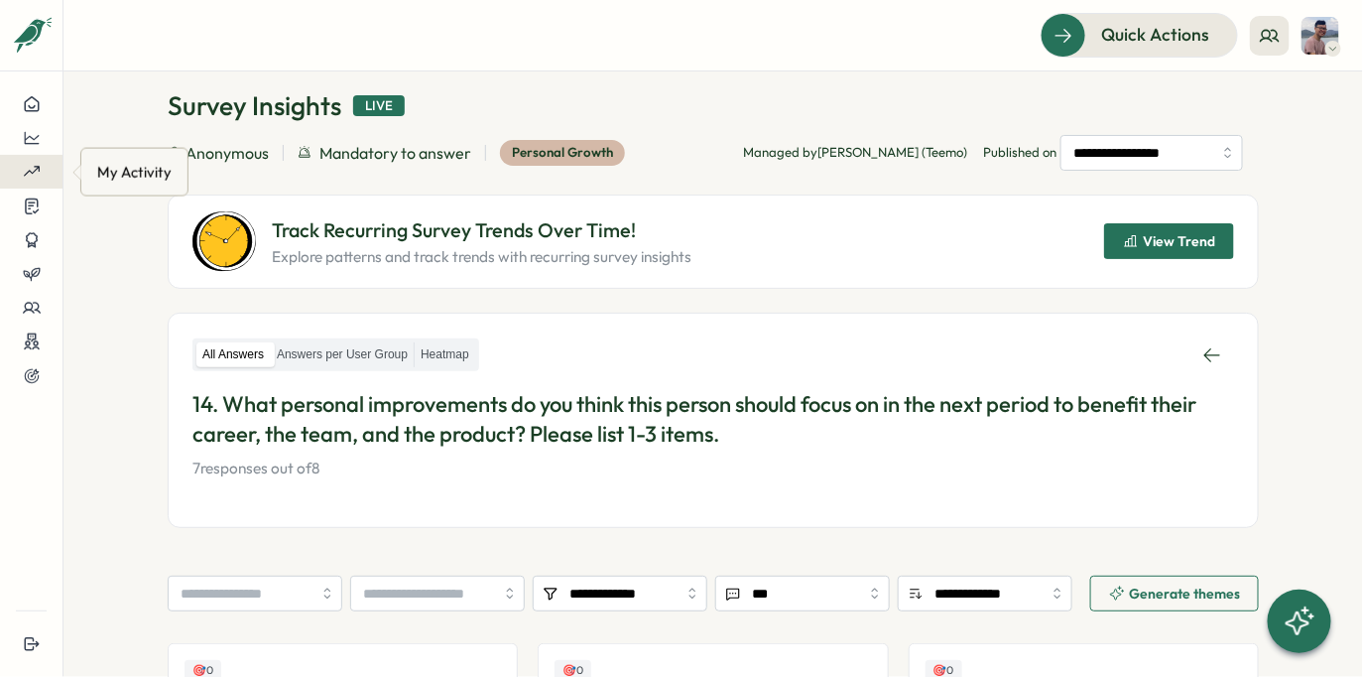
click at [44, 175] on div at bounding box center [31, 172] width 31 height 18
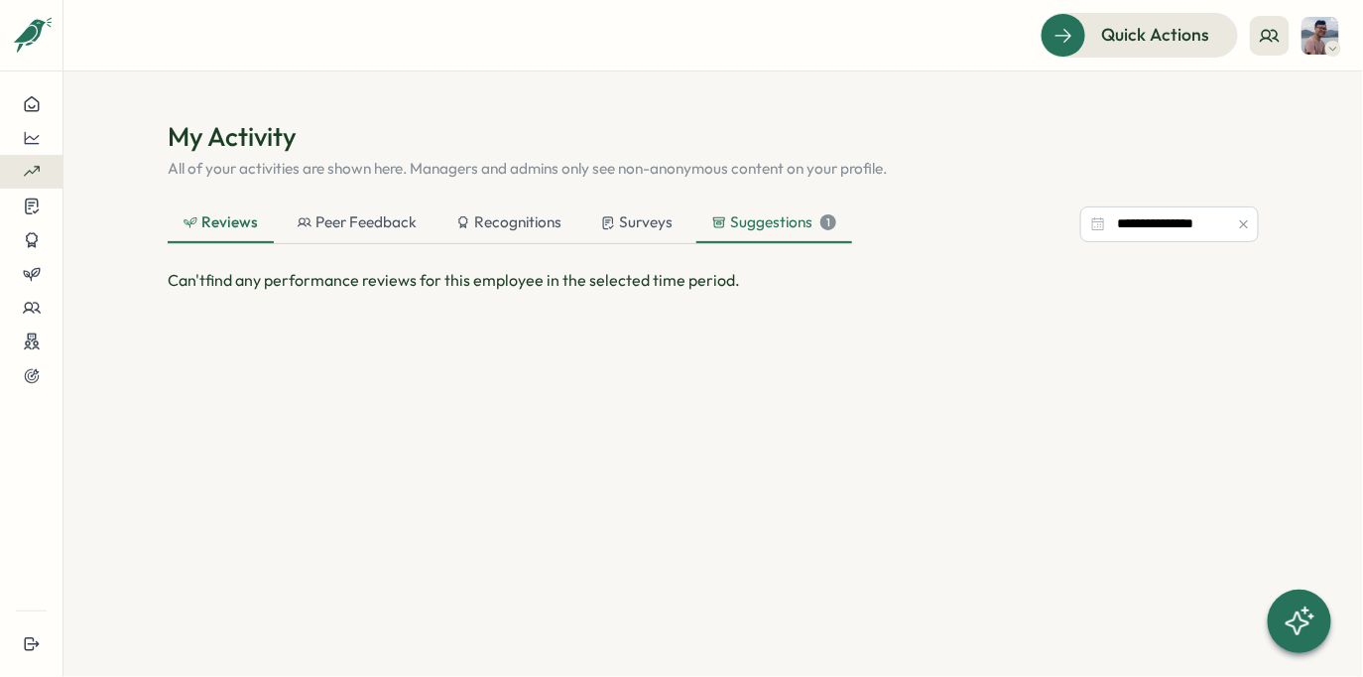
click at [766, 218] on div "Suggestions 1" at bounding box center [774, 222] width 124 height 22
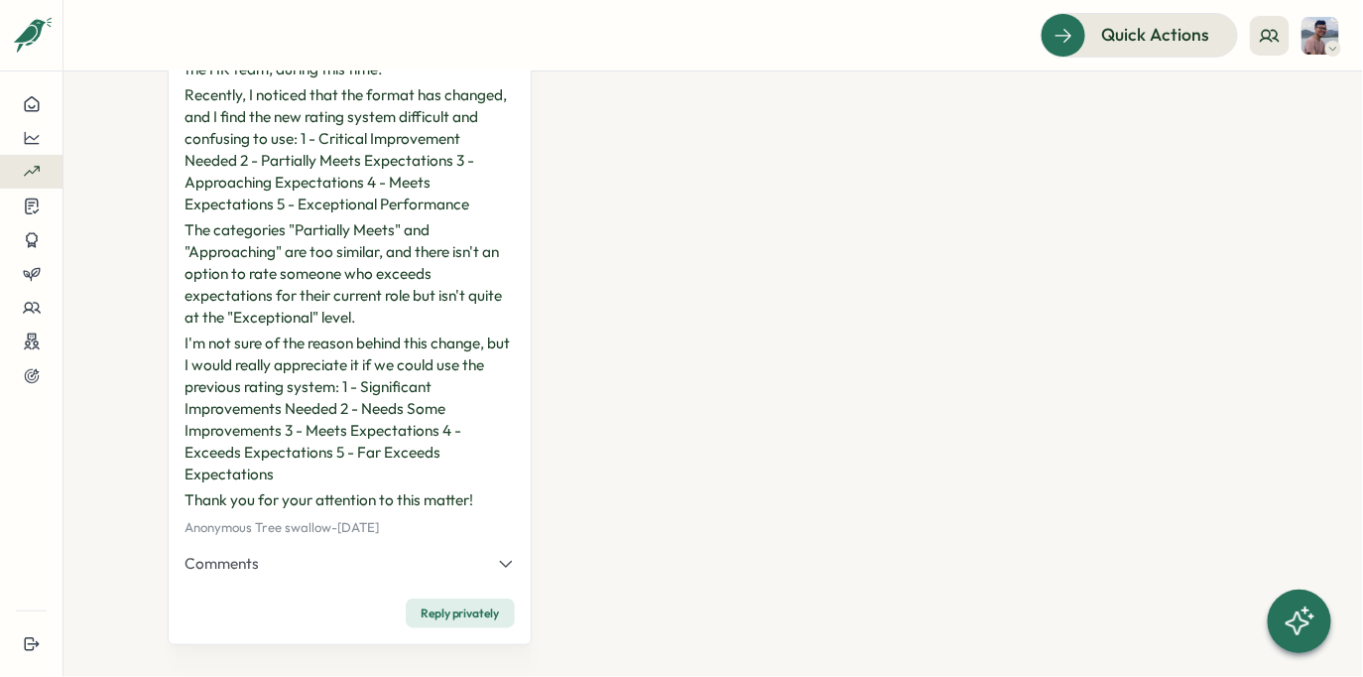
scroll to position [383, 0]
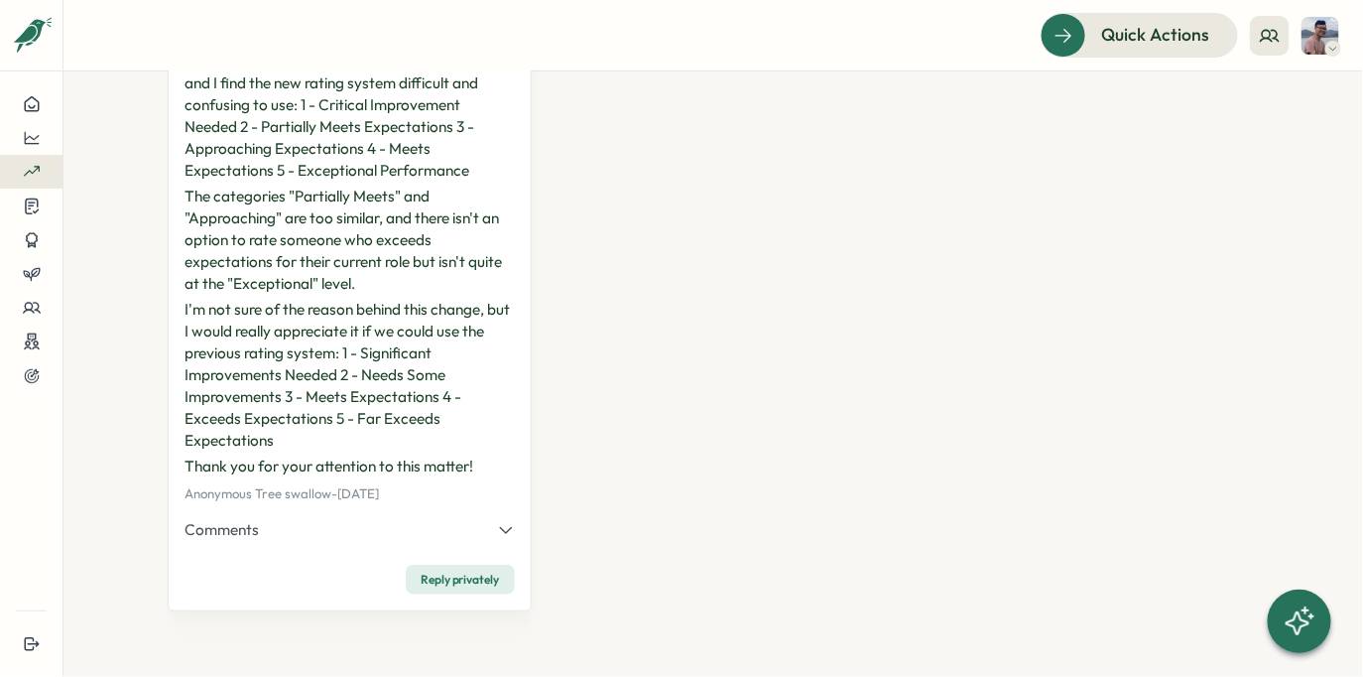
click at [497, 529] on icon "button" at bounding box center [506, 530] width 18 height 18
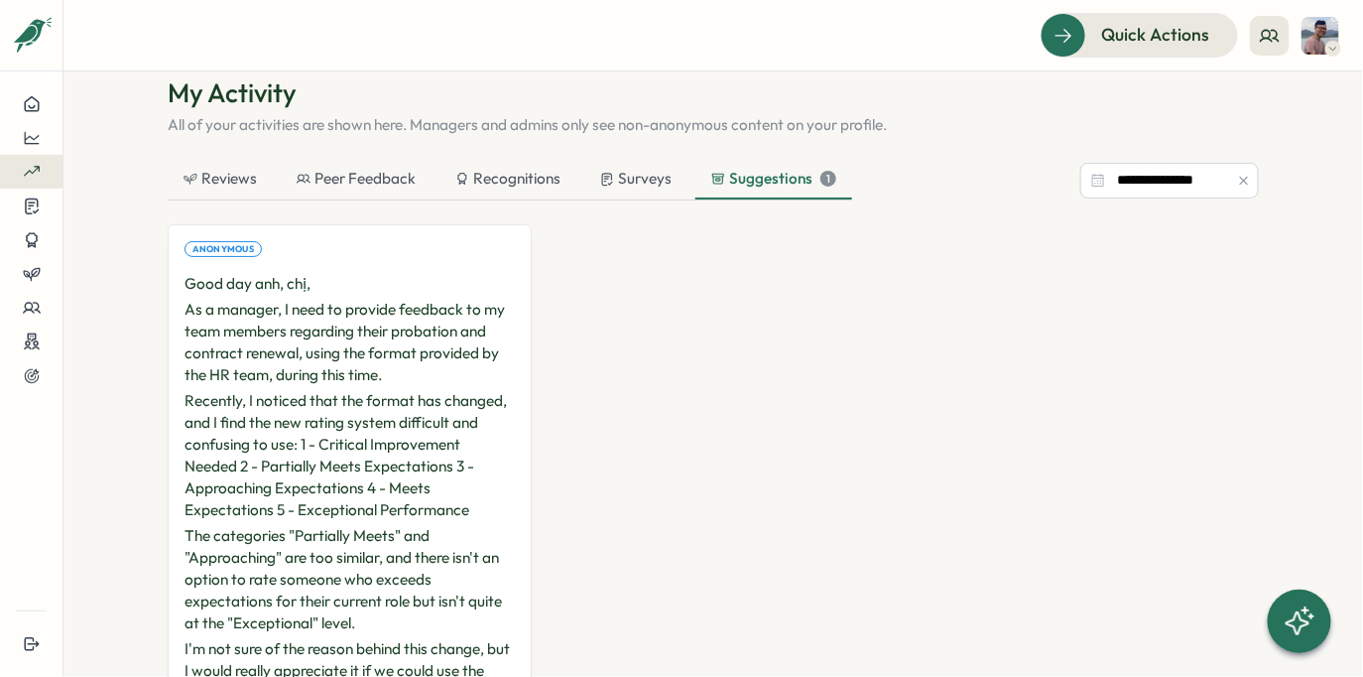
scroll to position [0, 0]
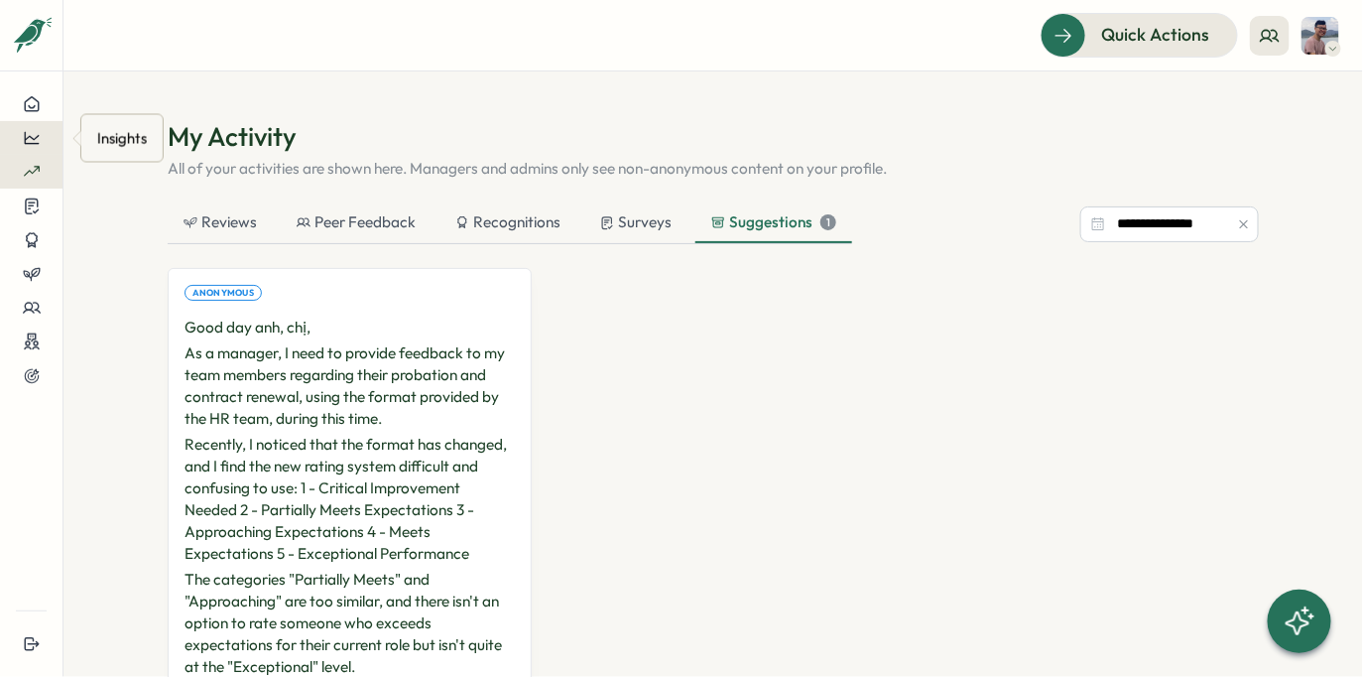
click at [27, 127] on button at bounding box center [31, 138] width 63 height 34
click at [221, 221] on div "Reviews" at bounding box center [220, 222] width 73 height 22
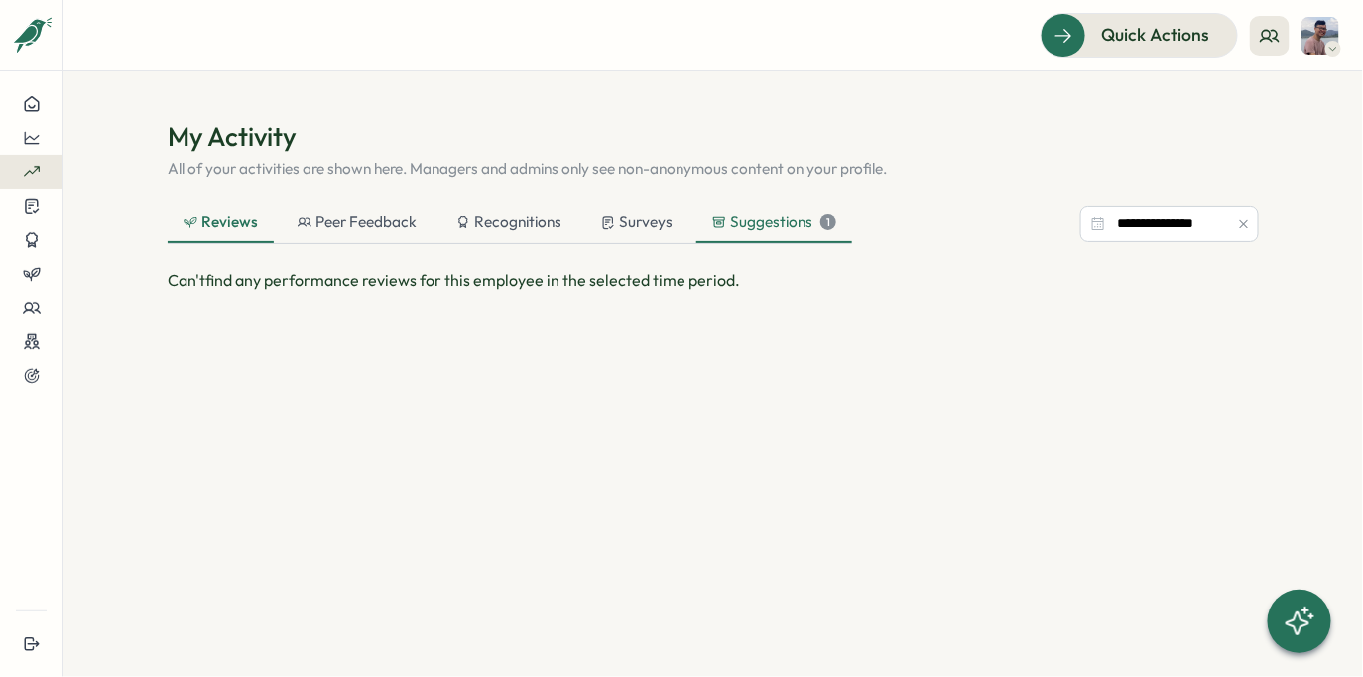
click at [737, 217] on div "Suggestions 1" at bounding box center [774, 222] width 124 height 22
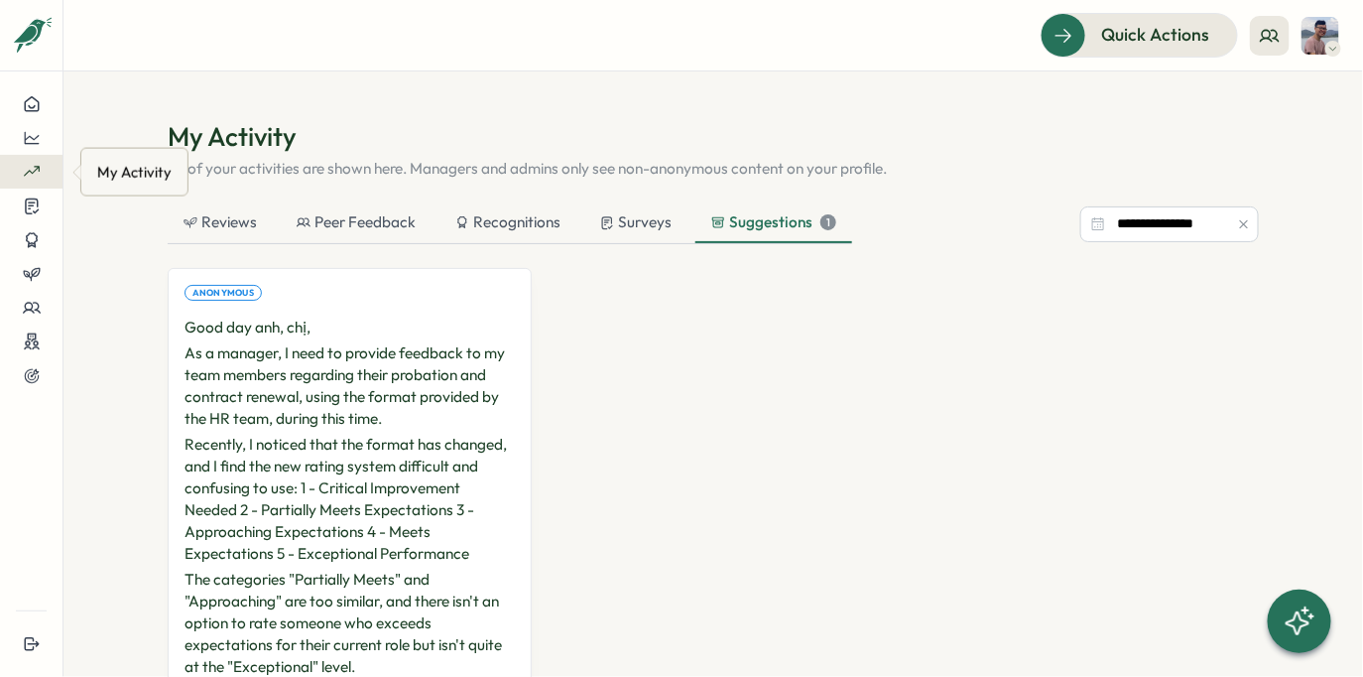
click at [20, 175] on div at bounding box center [31, 172] width 31 height 18
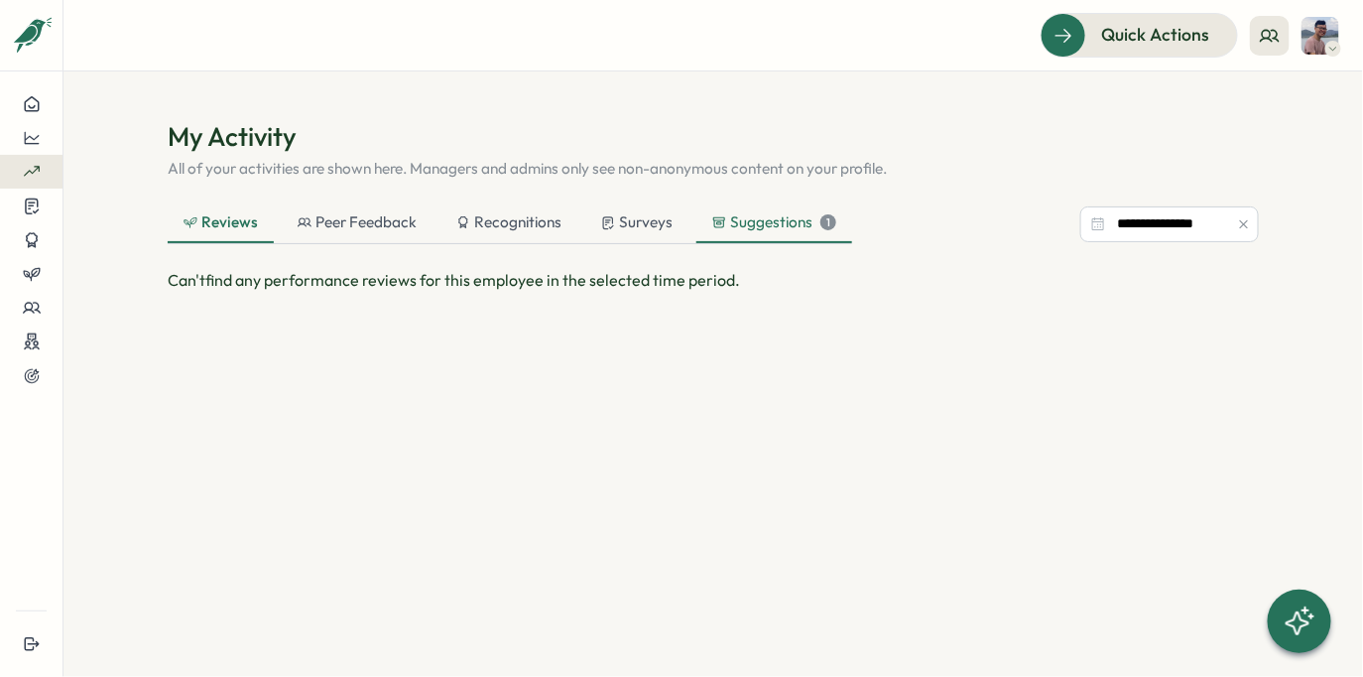
click at [712, 227] on icon at bounding box center [719, 222] width 14 height 14
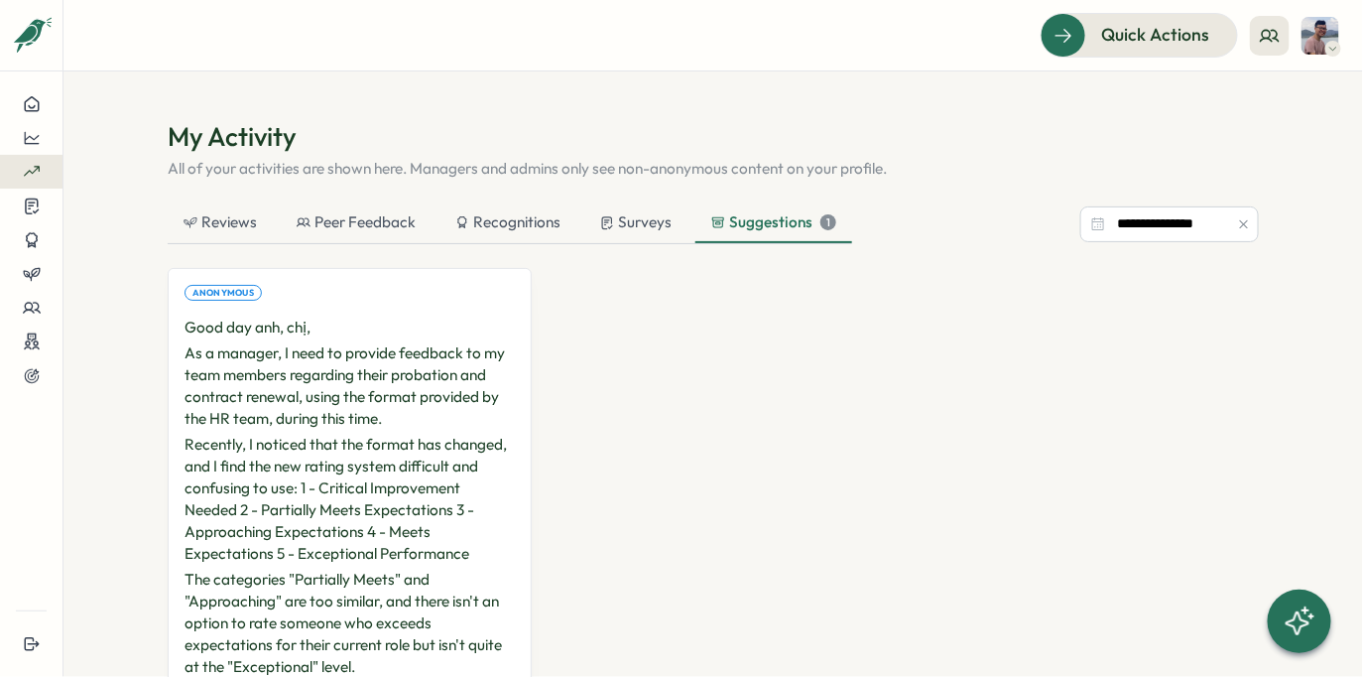
scroll to position [383, 0]
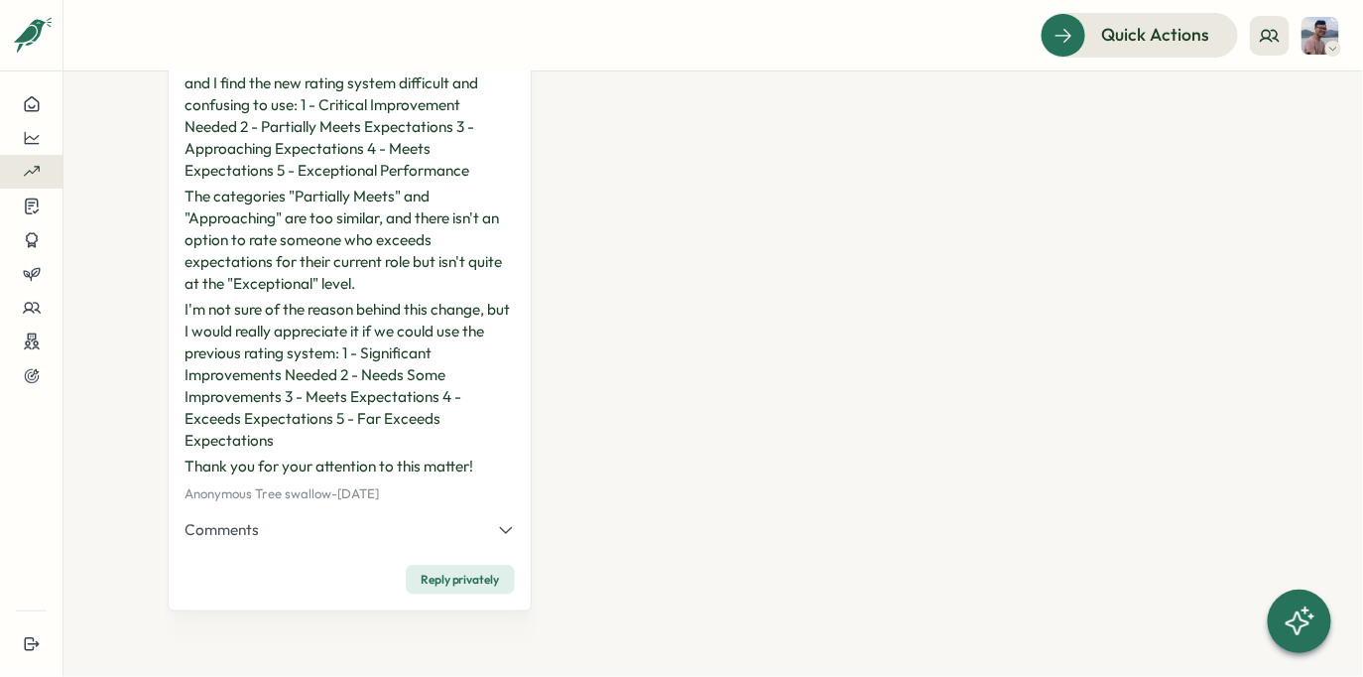
click at [710, 300] on div "Anonymous Good day anh, chị, As a manager, I need to provide feedback to my tea…" at bounding box center [713, 258] width 1091 height 746
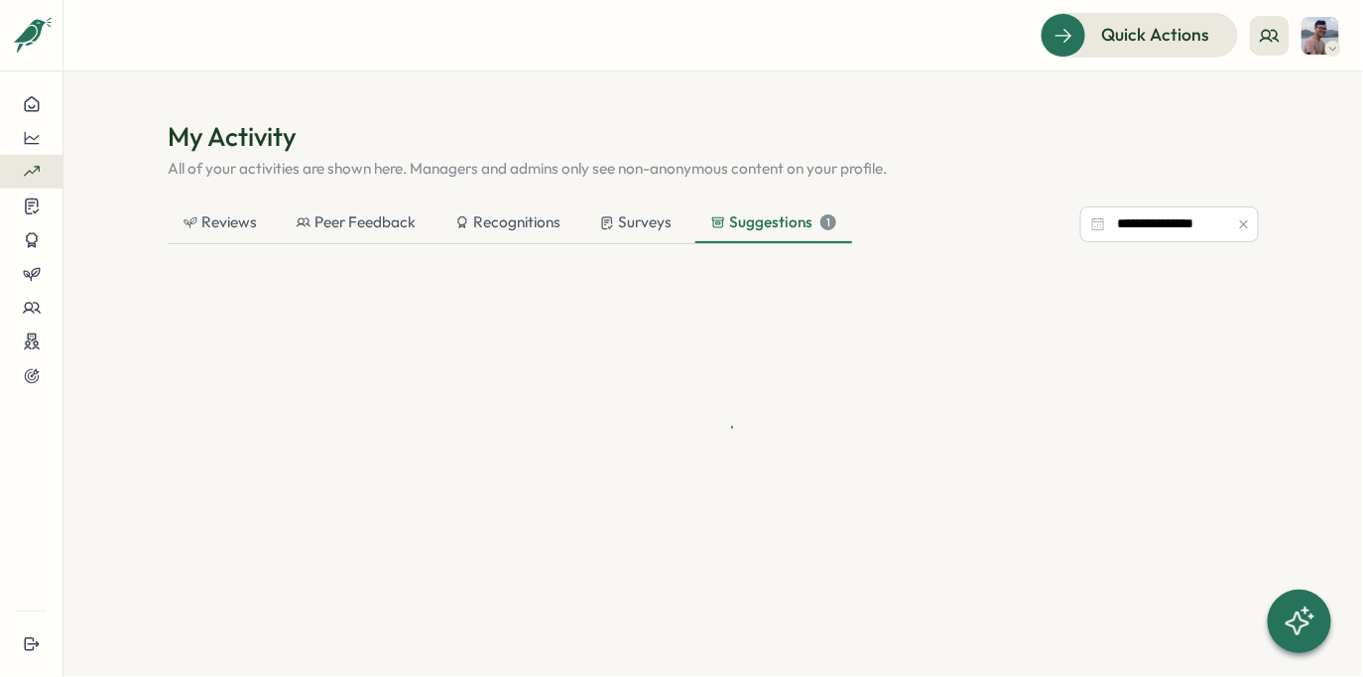
scroll to position [0, 0]
